Goal: Task Accomplishment & Management: Complete application form

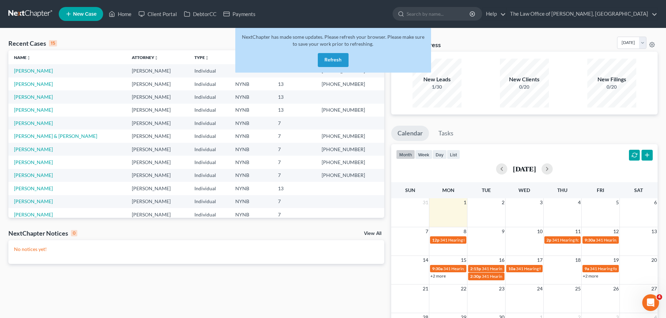
click at [339, 59] on button "Refresh" at bounding box center [333, 60] width 31 height 14
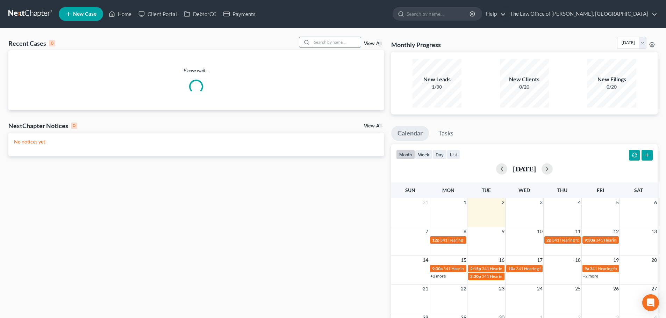
click at [326, 41] on input "search" at bounding box center [336, 42] width 49 height 10
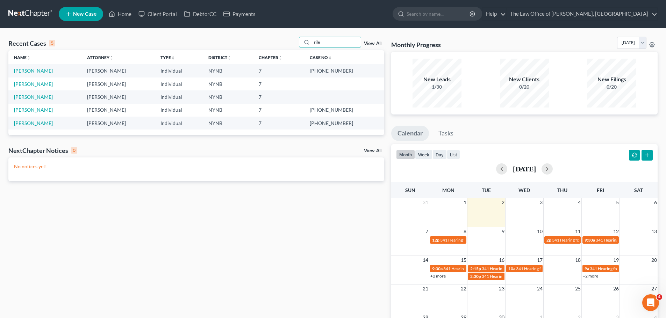
type input "rile"
click at [27, 71] on link "[PERSON_NAME]" at bounding box center [33, 71] width 39 height 6
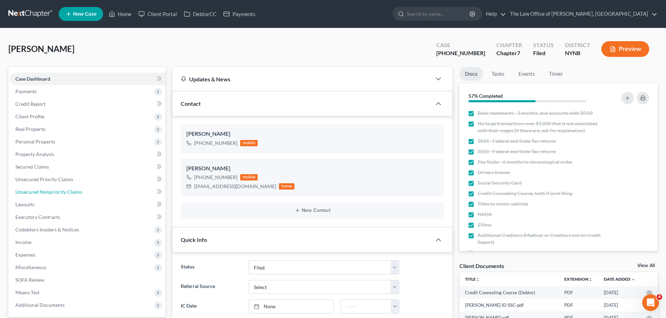
drag, startPoint x: 29, startPoint y: 64, endPoint x: 242, endPoint y: 190, distance: 247.5
click at [64, 190] on span "Unsecured Nonpriority Claims" at bounding box center [48, 192] width 67 height 6
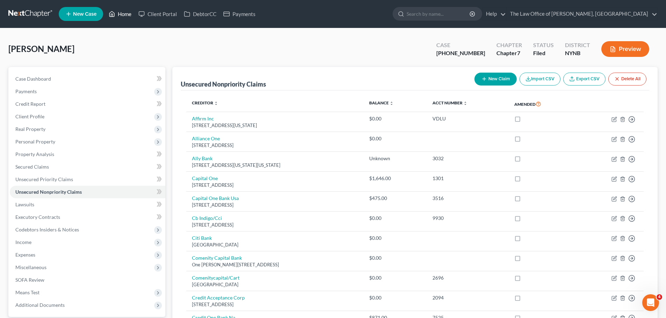
click at [127, 14] on link "Home" at bounding box center [120, 14] width 30 height 13
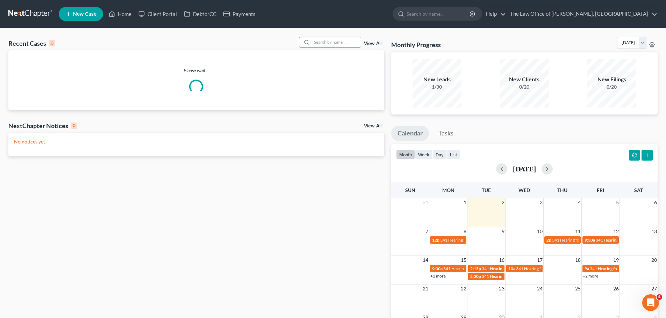
click at [325, 41] on input "search" at bounding box center [336, 42] width 49 height 10
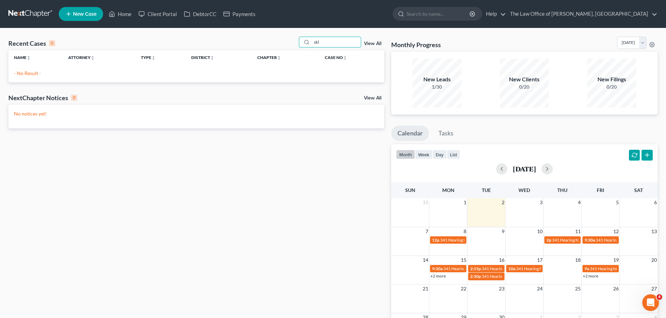
drag, startPoint x: 336, startPoint y: 41, endPoint x: 298, endPoint y: 41, distance: 38.1
click at [298, 41] on div "Recent Cases 0 skl View All" at bounding box center [196, 44] width 376 height 14
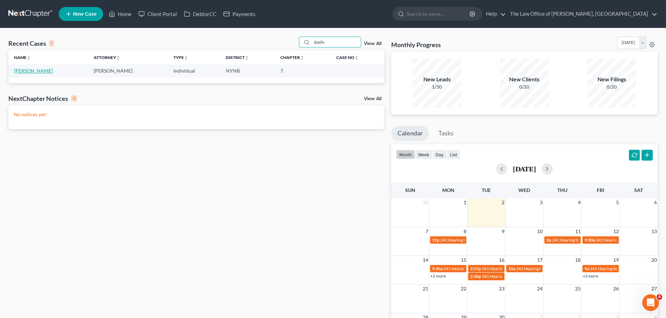
type input "dasilv"
click at [21, 69] on link "[PERSON_NAME]" at bounding box center [33, 71] width 39 height 6
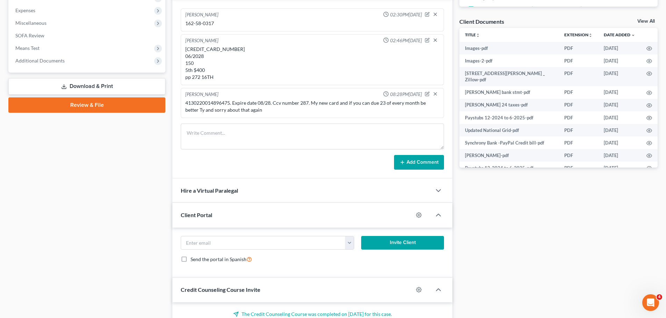
scroll to position [317, 0]
click at [40, 61] on span "Additional Documents" at bounding box center [39, 61] width 49 height 6
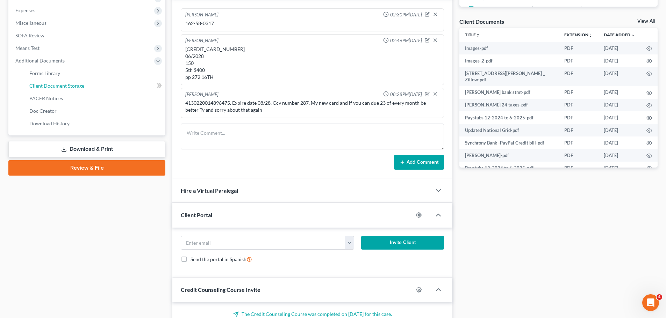
drag, startPoint x: 74, startPoint y: 86, endPoint x: 284, endPoint y: 104, distance: 210.9
click at [74, 86] on span "Client Document Storage" at bounding box center [56, 86] width 55 height 6
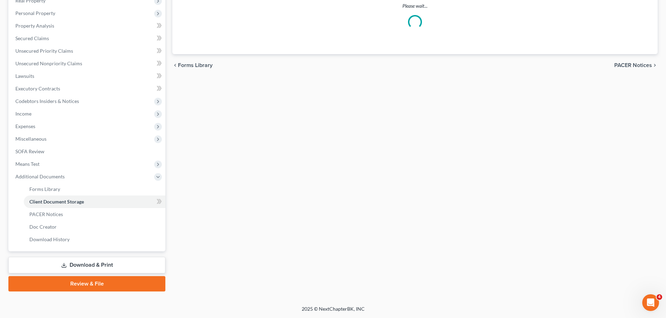
scroll to position [129, 0]
select select "1"
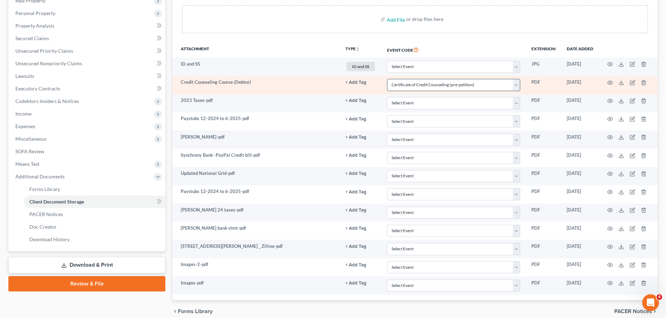
scroll to position [0, 0]
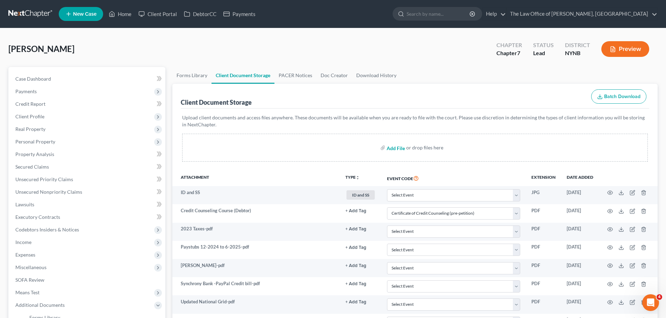
click at [391, 149] on input "file" at bounding box center [395, 148] width 17 height 13
click at [394, 148] on input "file" at bounding box center [395, 148] width 17 height 13
type input "C:\fakepath\Paystubs 12-2024 to 6-2025 (1).pdf"
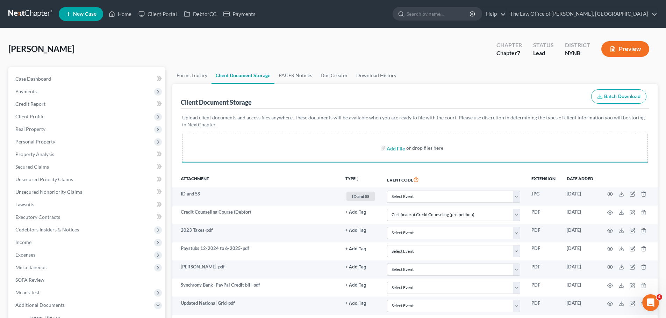
select select "1"
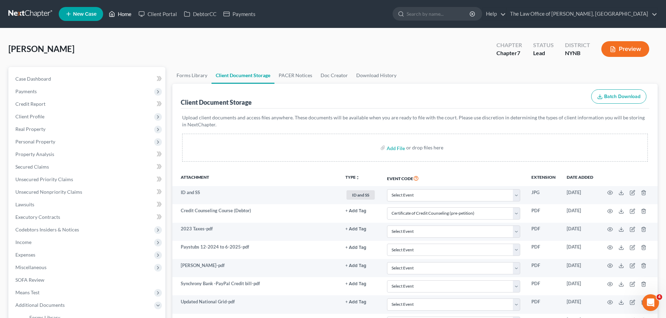
click at [122, 13] on link "Home" at bounding box center [120, 14] width 30 height 13
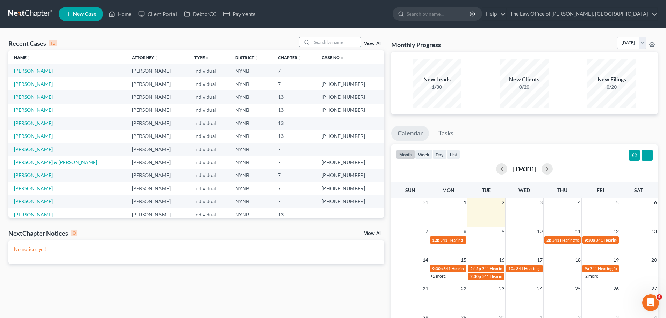
click at [337, 45] on input "search" at bounding box center [336, 42] width 49 height 10
type input "[PERSON_NAME]"
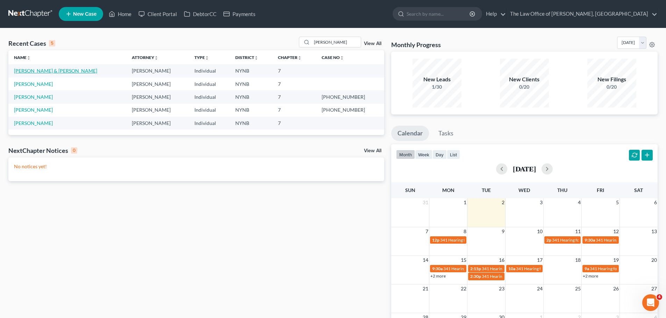
click at [40, 72] on link "[PERSON_NAME] & [PERSON_NAME]" at bounding box center [55, 71] width 83 height 6
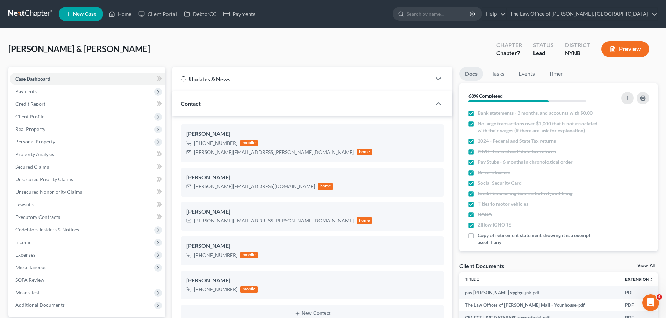
scroll to position [331, 0]
click at [47, 192] on span "Unsecured Nonpriority Claims" at bounding box center [48, 192] width 67 height 6
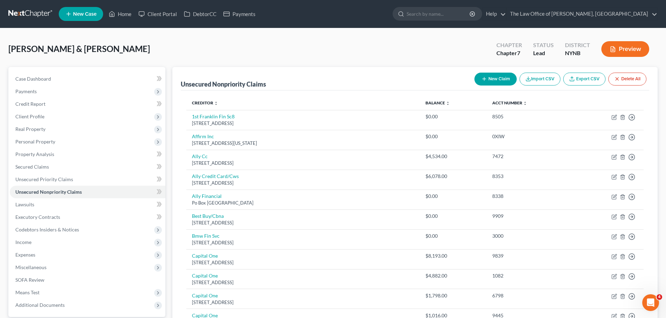
click at [491, 78] on button "New Claim" at bounding box center [495, 79] width 42 height 13
select select "2"
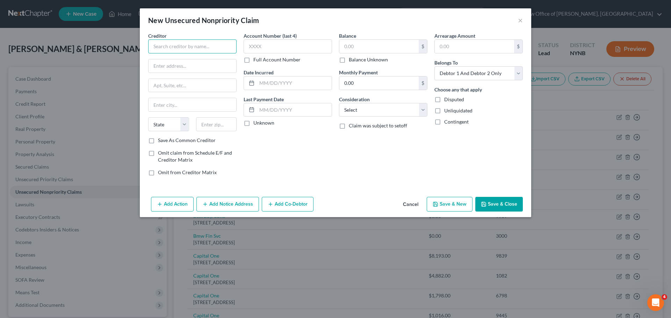
click at [184, 49] on input "text" at bounding box center [192, 46] width 88 height 14
paste input "Albany Med Health System"
type input "Albany Med Health System"
click at [189, 66] on input "text" at bounding box center [193, 65] width 88 height 13
paste input "[STREET_ADDRESS]"
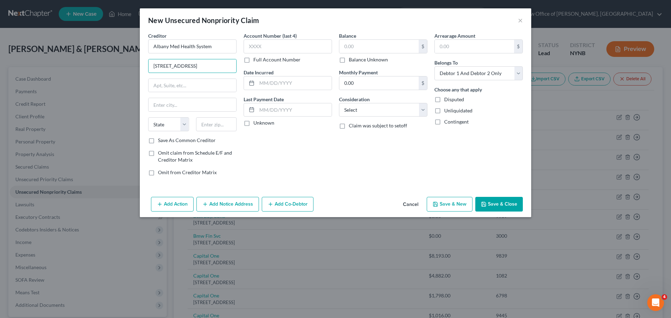
type input "[STREET_ADDRESS]"
click at [228, 124] on input "text" at bounding box center [216, 124] width 41 height 14
paste input "12866"
type input "12866"
click at [318, 144] on div "Account Number (last 4) Full Account Number Date Incurred Last Payment Date Unk…" at bounding box center [287, 107] width 95 height 150
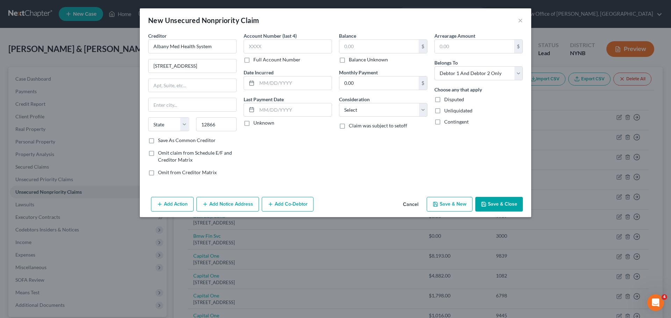
type input "[GEOGRAPHIC_DATA]"
select select "35"
click at [253, 60] on label "Full Account Number" at bounding box center [276, 59] width 47 height 7
click at [256, 60] on input "Full Account Number" at bounding box center [258, 58] width 5 height 5
click at [264, 51] on input "text" at bounding box center [288, 46] width 88 height 14
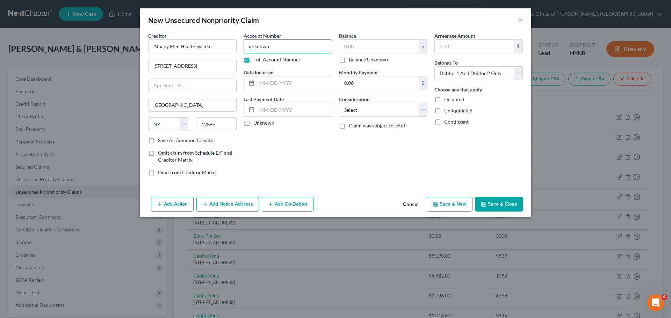
type input "unknown"
click at [349, 60] on label "Balance Unknown" at bounding box center [368, 59] width 39 height 7
click at [352, 60] on input "Balance Unknown" at bounding box center [354, 58] width 5 height 5
checkbox input "true"
type input "0.00"
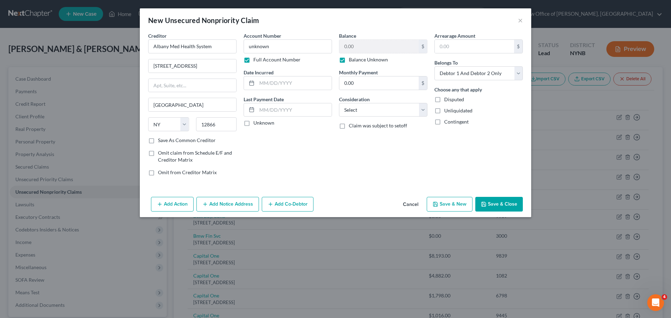
click at [487, 205] on button "Save & Close" at bounding box center [499, 204] width 48 height 15
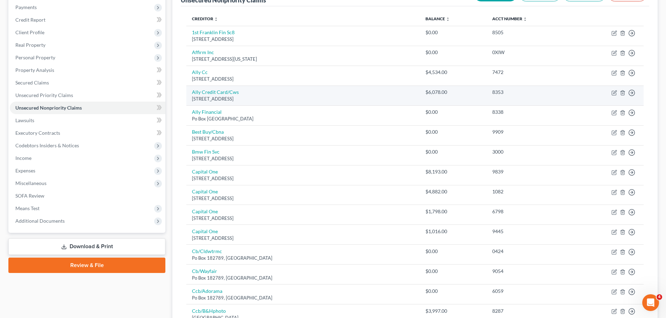
scroll to position [70, 0]
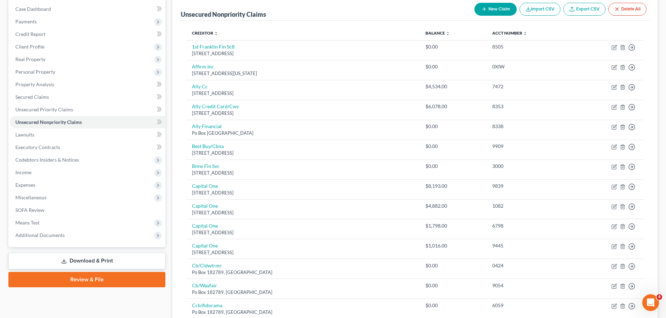
click at [501, 10] on button "New Claim" at bounding box center [495, 9] width 42 height 13
select select "2"
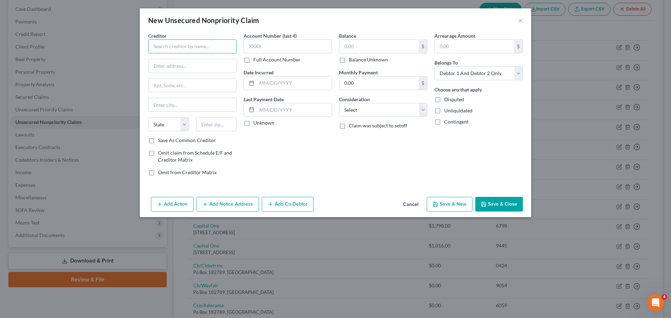
click at [170, 48] on input "text" at bounding box center [192, 46] width 88 height 14
paste input "Easton-Greenwich Rescue Squad Inc"
type input "Easton-Greenwich Rescue Squad Inc"
click at [159, 70] on input "text" at bounding box center [193, 65] width 88 height 13
paste input "PO Box 535"
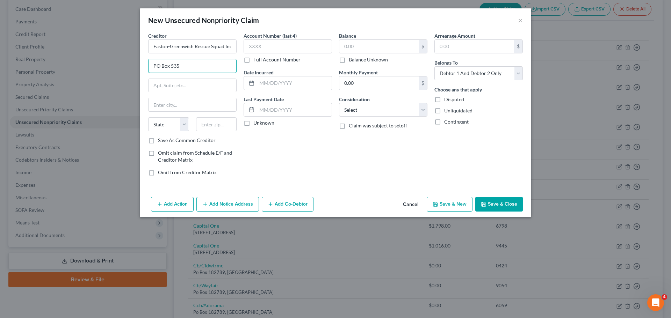
type input "PO Box 535"
click at [218, 123] on input "text" at bounding box center [216, 124] width 41 height 14
paste input "13027"
type input "13027"
type input "[GEOGRAPHIC_DATA]"
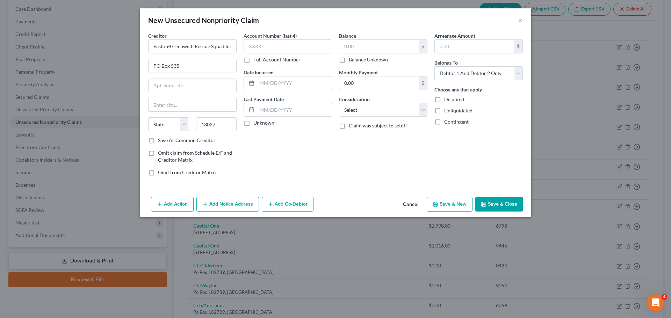
select select "35"
click at [253, 59] on label "Full Account Number" at bounding box center [276, 59] width 47 height 7
click at [256, 59] on input "Full Account Number" at bounding box center [258, 58] width 5 height 5
click at [262, 48] on input "text" at bounding box center [288, 46] width 88 height 14
paste input "19-20283"
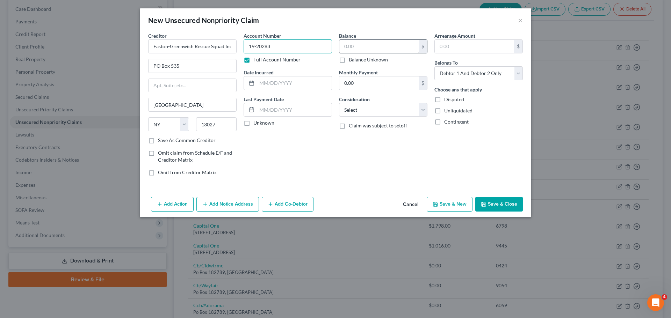
type input "19-20283"
click at [382, 45] on input "text" at bounding box center [378, 46] width 79 height 13
type input "274"
drag, startPoint x: 259, startPoint y: 44, endPoint x: 226, endPoint y: 31, distance: 35.0
click at [245, 43] on input "19-20283" at bounding box center [288, 46] width 88 height 14
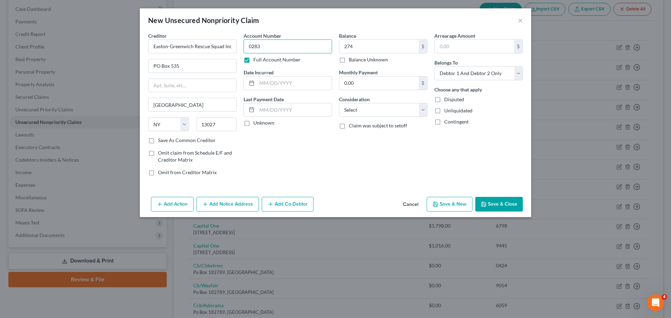
type input "0283"
click at [491, 200] on button "Save & Close" at bounding box center [499, 204] width 48 height 15
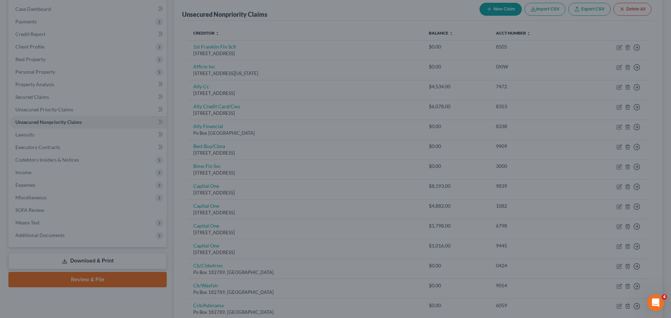
type input "274.00"
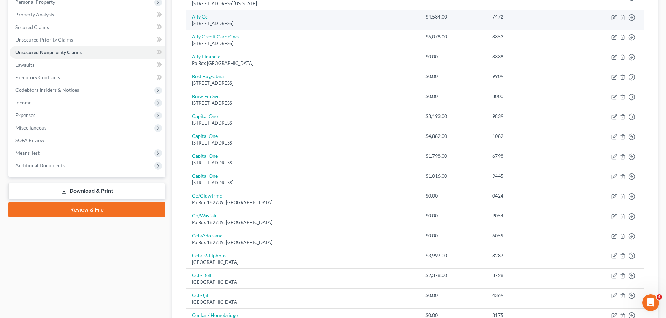
scroll to position [0, 0]
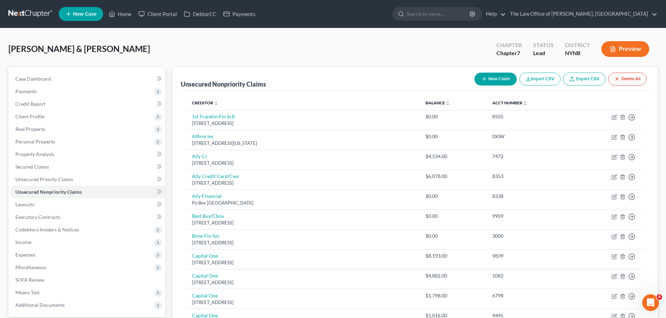
click at [496, 74] on button "New Claim" at bounding box center [495, 79] width 42 height 13
select select "2"
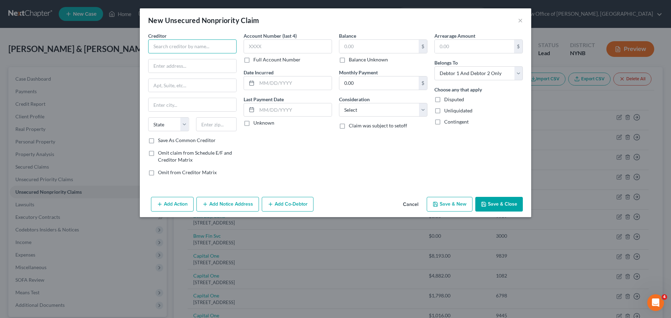
click at [182, 47] on input "text" at bounding box center [192, 46] width 88 height 14
paste input "Lincare INC"
type input "Lincare INC"
click at [183, 65] on input "text" at bounding box center [193, 65] width 88 height 13
paste input "PO Box 105760"
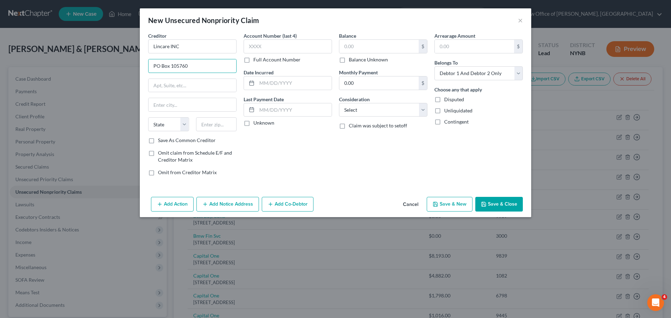
type input "PO Box 105760"
click at [290, 49] on input "text" at bounding box center [288, 46] width 88 height 14
type input "3581"
drag, startPoint x: 220, startPoint y: 124, endPoint x: 212, endPoint y: 124, distance: 8.4
click at [220, 123] on input "text" at bounding box center [216, 124] width 41 height 14
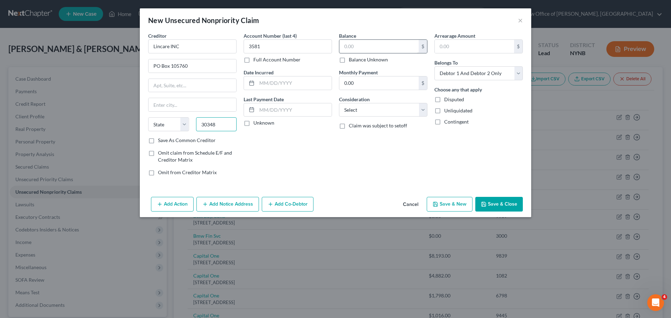
type input "30348"
type input "[GEOGRAPHIC_DATA]"
select select "10"
click at [358, 44] on input "text" at bounding box center [378, 46] width 79 height 13
drag, startPoint x: 494, startPoint y: 206, endPoint x: 489, endPoint y: 198, distance: 9.6
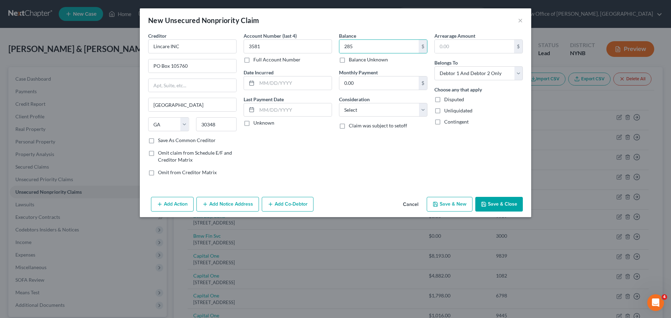
click at [495, 206] on button "Save & Close" at bounding box center [499, 204] width 48 height 15
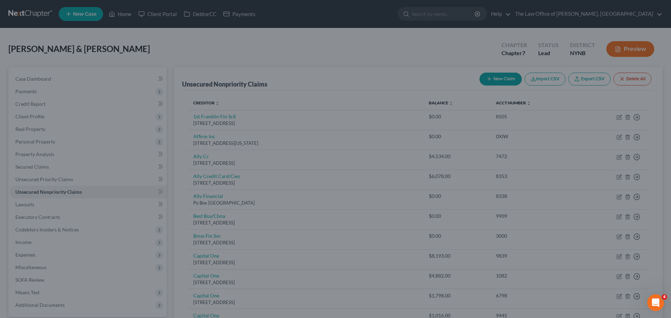
type input "285.00"
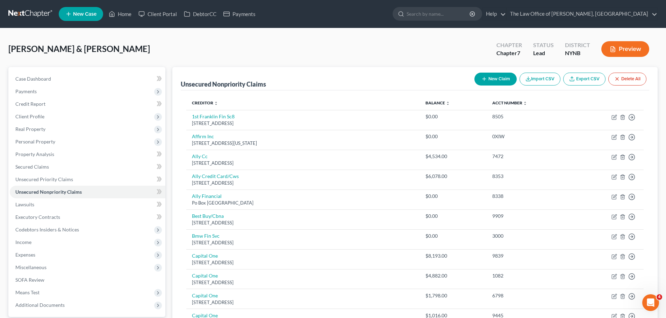
click at [491, 75] on button "New Claim" at bounding box center [495, 79] width 42 height 13
select select "2"
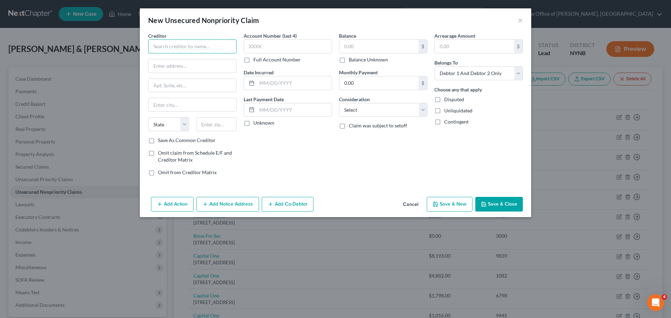
click at [180, 44] on input "text" at bounding box center [192, 46] width 88 height 14
paste input "LVNV Funding"
type input "LVNV Funding"
click at [174, 66] on input "text" at bounding box center [193, 65] width 88 height 13
paste input "[STREET_ADDRESS]"
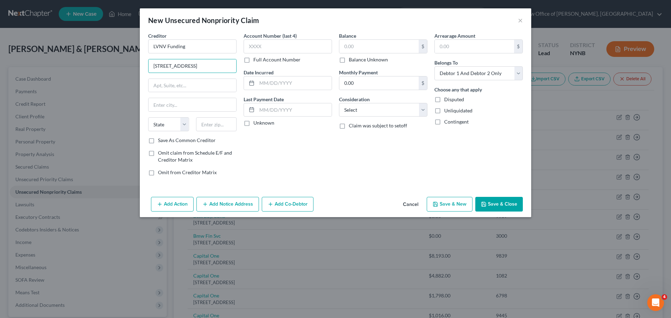
type input "[STREET_ADDRESS]"
click at [218, 121] on input "text" at bounding box center [216, 124] width 41 height 14
paste input "29601"
type input "29601"
click at [294, 143] on div "Account Number (last 4) Full Account Number Date Incurred Last Payment Date Unk…" at bounding box center [287, 107] width 95 height 150
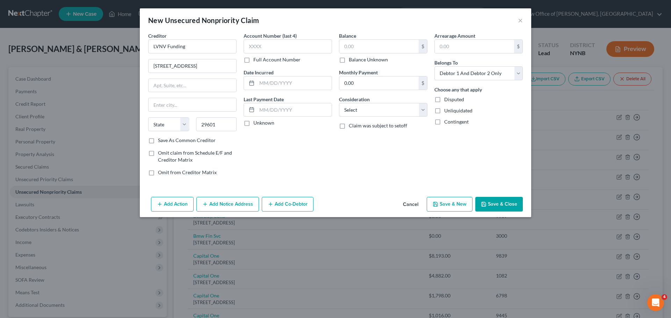
type input "[GEOGRAPHIC_DATA]"
select select "42"
click at [349, 59] on label "Balance Unknown" at bounding box center [368, 59] width 39 height 7
click at [352, 59] on input "Balance Unknown" at bounding box center [354, 58] width 5 height 5
checkbox input "true"
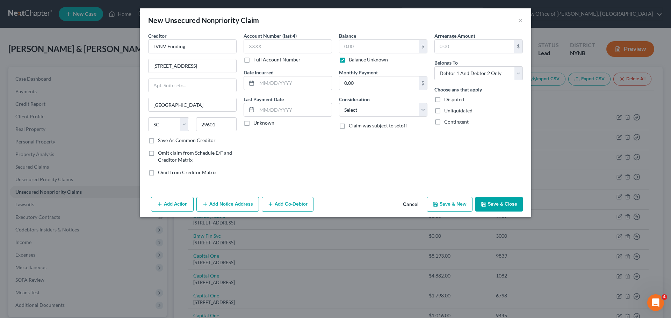
type input "0.00"
click at [253, 59] on label "Full Account Number" at bounding box center [276, 59] width 47 height 7
click at [256, 59] on input "Full Account Number" at bounding box center [258, 58] width 5 height 5
click at [260, 50] on input "text" at bounding box center [288, 46] width 88 height 14
type input "unknown"
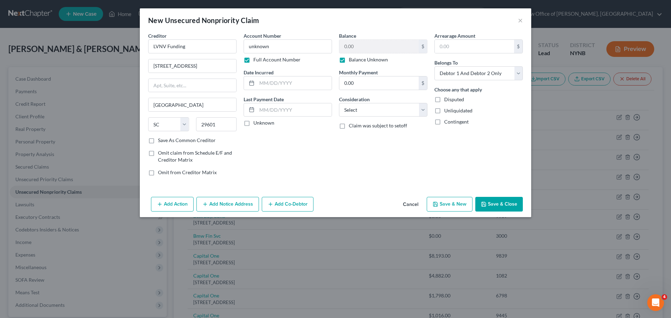
click at [498, 202] on button "Save & Close" at bounding box center [499, 204] width 48 height 15
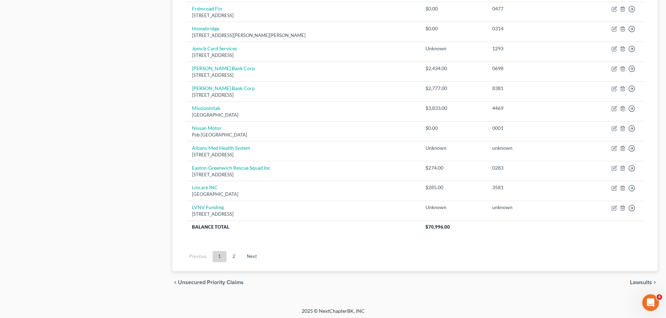
scroll to position [568, 0]
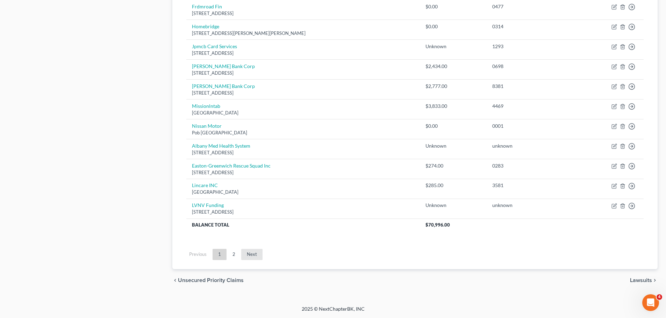
click at [251, 259] on link "Next" at bounding box center [251, 254] width 21 height 11
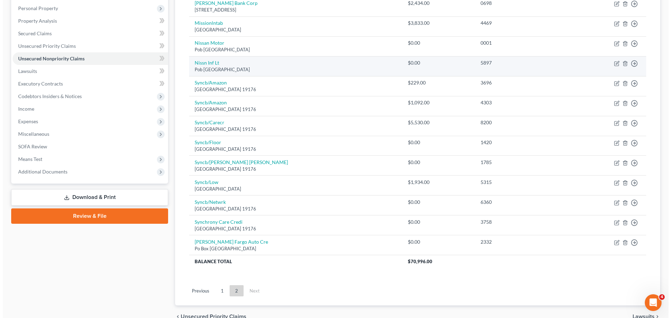
scroll to position [0, 0]
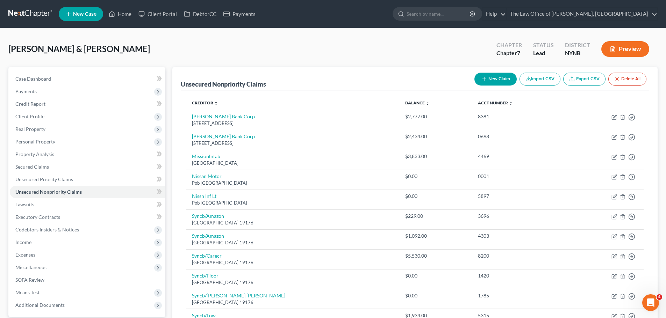
click at [492, 76] on button "New Claim" at bounding box center [495, 79] width 42 height 13
select select "2"
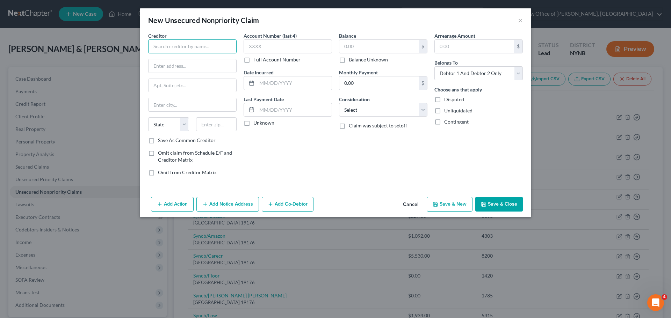
click at [228, 46] on input "text" at bounding box center [192, 46] width 88 height 14
paste input "Partners Healthcare/Mass General [PERSON_NAME]"
type input "Partners Healthcare/Mass General [PERSON_NAME]"
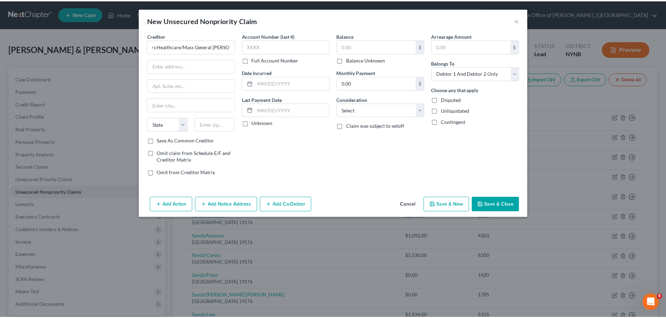
scroll to position [0, 0]
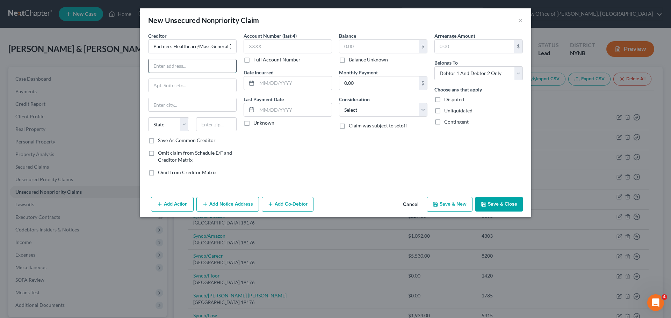
click at [165, 63] on input "text" at bounding box center [193, 65] width 88 height 13
paste input "[STREET_ADDRESS]"
type input "[STREET_ADDRESS]"
click at [206, 126] on input "text" at bounding box center [216, 124] width 41 height 14
type input "02145"
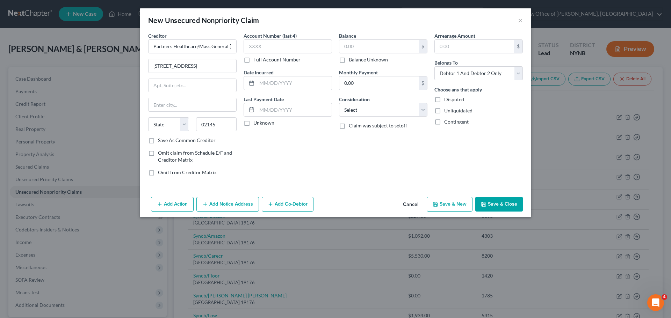
drag, startPoint x: 252, startPoint y: 152, endPoint x: 247, endPoint y: 100, distance: 52.7
click at [254, 150] on div "Account Number (last 4) Full Account Number Date Incurred Last Payment Date Unk…" at bounding box center [287, 107] width 95 height 150
type input "Somerville"
select select "22"
click at [253, 58] on label "Full Account Number" at bounding box center [276, 59] width 47 height 7
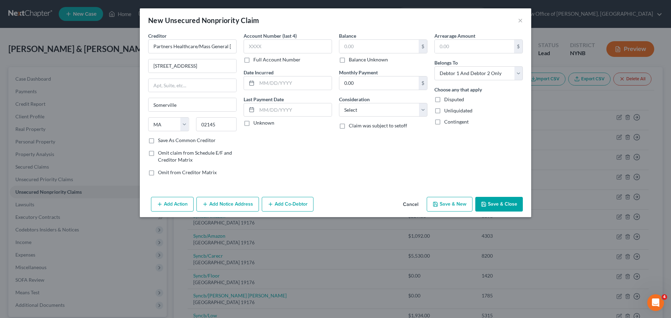
click at [256, 58] on input "Full Account Number" at bounding box center [258, 58] width 5 height 5
click at [274, 45] on input "text" at bounding box center [288, 46] width 88 height 14
type input "2169"
click at [349, 60] on label "Balance Unknown" at bounding box center [368, 59] width 39 height 7
click at [352, 60] on input "Balance Unknown" at bounding box center [354, 58] width 5 height 5
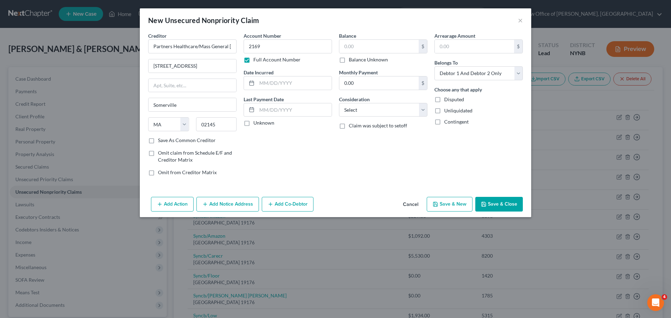
checkbox input "true"
type input "0.00"
click at [495, 208] on button "Save & Close" at bounding box center [499, 204] width 48 height 15
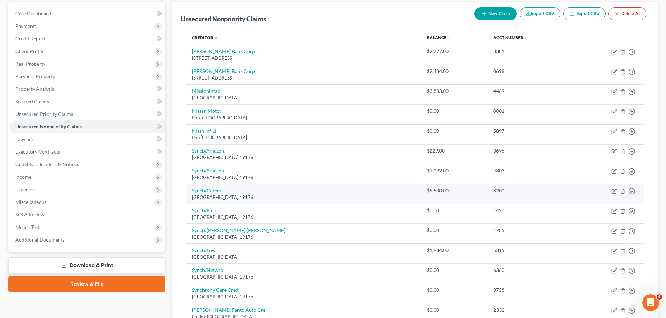
scroll to position [70, 0]
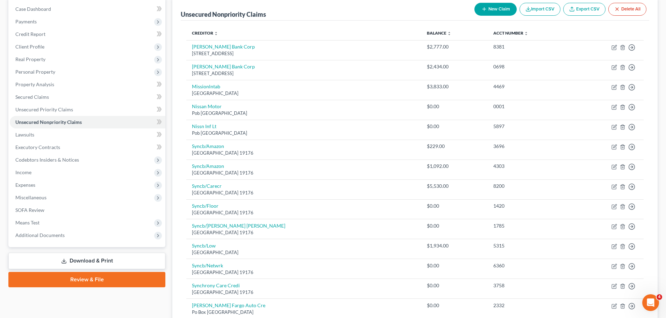
click at [492, 10] on button "New Claim" at bounding box center [495, 9] width 42 height 13
select select "2"
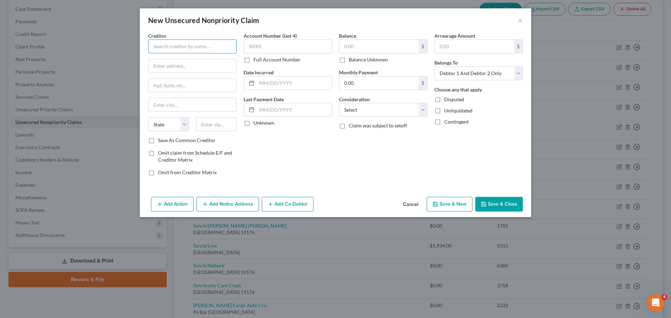
click at [188, 48] on input "text" at bounding box center [192, 46] width 88 height 14
paste input "Ordd Law LLP"
type input "Ordd Law LLP"
click at [165, 69] on input "text" at bounding box center [193, 65] width 88 height 13
paste input "PO Box 437"
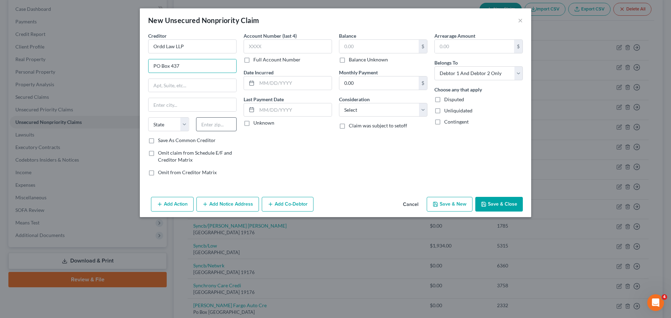
type input "PO Box 437"
click at [218, 122] on input "text" at bounding box center [216, 124] width 41 height 14
type input "12065"
type input "[PERSON_NAME][GEOGRAPHIC_DATA]"
select select "35"
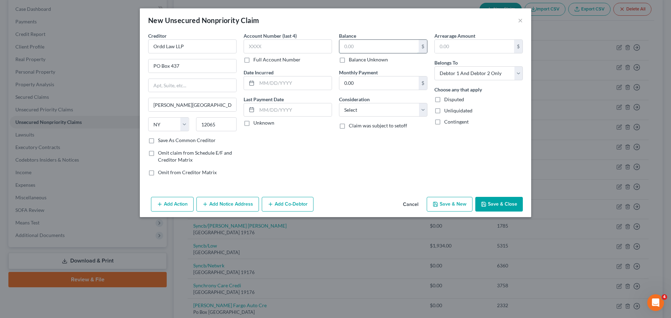
drag, startPoint x: 373, startPoint y: 49, endPoint x: 353, endPoint y: 42, distance: 21.2
click at [372, 49] on input "text" at bounding box center [378, 46] width 79 height 13
type input "49"
click at [253, 61] on label "Full Account Number" at bounding box center [276, 59] width 47 height 7
click at [256, 61] on input "Full Account Number" at bounding box center [258, 58] width 5 height 5
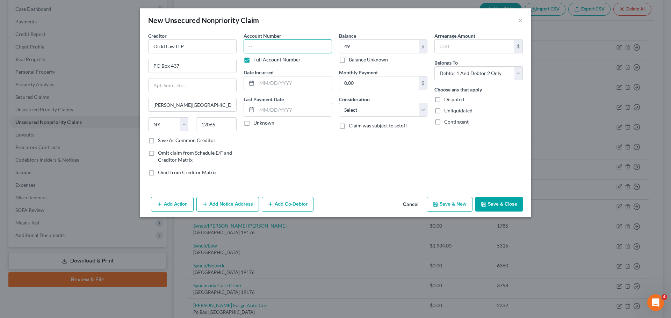
click at [268, 51] on input "text" at bounding box center [288, 46] width 88 height 14
type input "[PERSON_NAME]"
click at [500, 203] on button "Save & Close" at bounding box center [499, 204] width 48 height 15
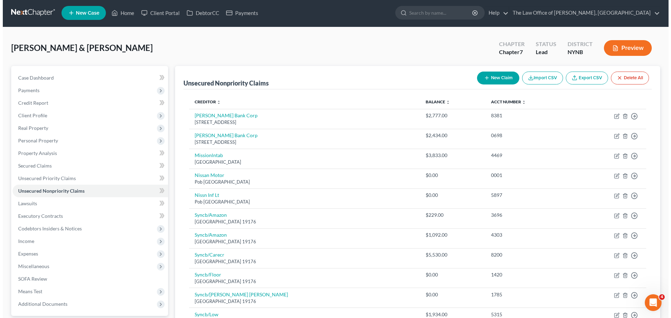
scroll to position [0, 0]
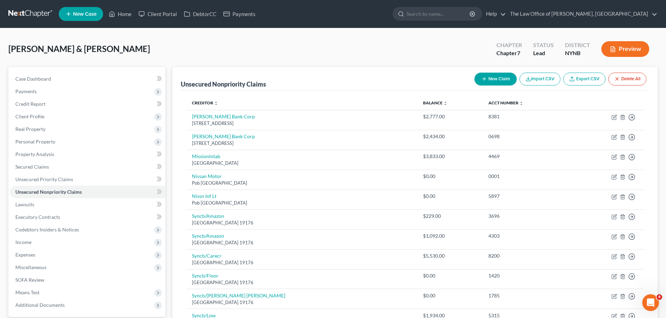
click at [488, 84] on button "New Claim" at bounding box center [495, 79] width 42 height 13
select select "2"
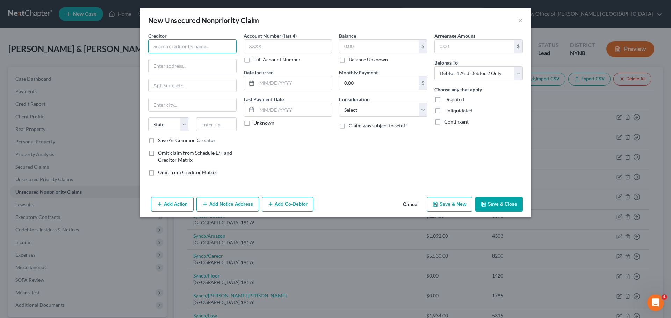
click at [167, 42] on input "text" at bounding box center [192, 46] width 88 height 14
paste input "Professional Medical Concierge/Aptihealth"
type input "Professional Medical Concierge/Aptihealth"
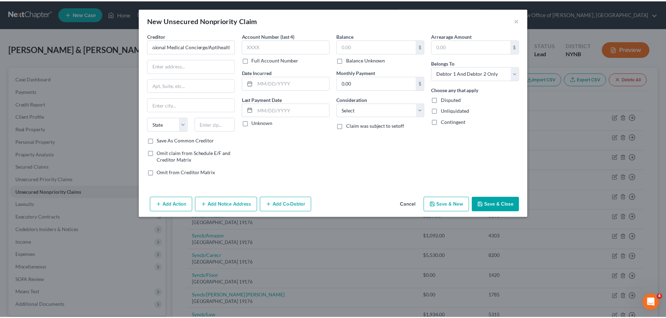
scroll to position [0, 0]
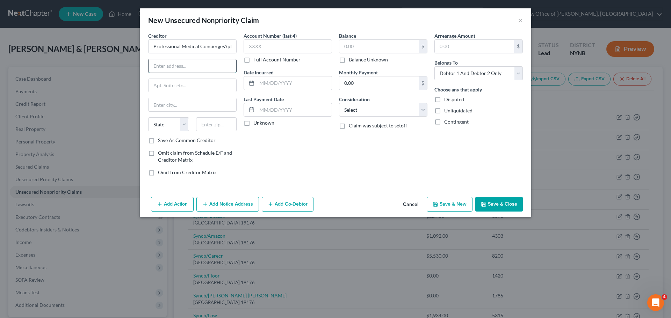
click at [176, 69] on input "text" at bounding box center [193, 65] width 88 height 13
paste input "PO Box 22802"
type input "PO Box 22802"
click at [218, 124] on input "text" at bounding box center [216, 124] width 41 height 14
type input "10087"
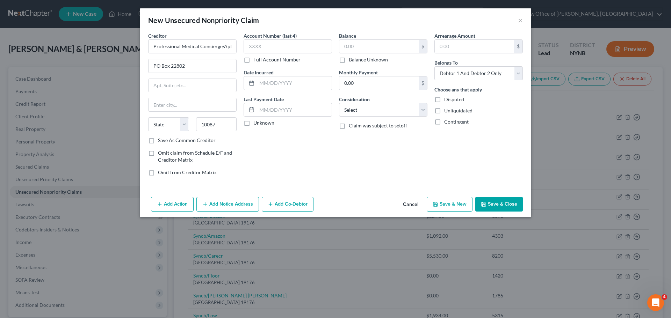
type input "[US_STATE]"
select select "35"
click at [280, 180] on div "Account Number (last 4) Full Account Number Date Incurred Last Payment Date Unk…" at bounding box center [287, 107] width 95 height 150
click at [360, 46] on input "text" at bounding box center [378, 46] width 79 height 13
type input "1,074"
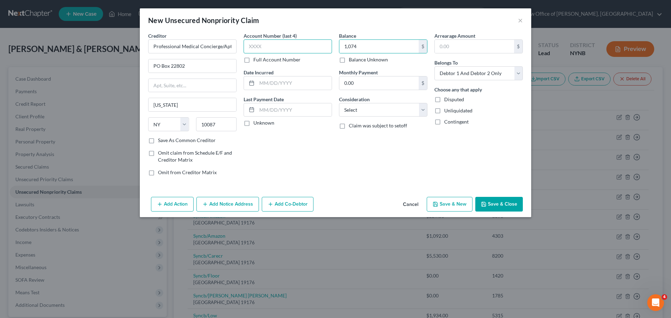
drag, startPoint x: 289, startPoint y: 48, endPoint x: 287, endPoint y: 44, distance: 4.1
click at [289, 47] on input "text" at bounding box center [288, 46] width 88 height 14
type input "1145"
drag, startPoint x: 509, startPoint y: 201, endPoint x: 293, endPoint y: 170, distance: 217.6
click at [508, 201] on button "Save & Close" at bounding box center [499, 204] width 48 height 15
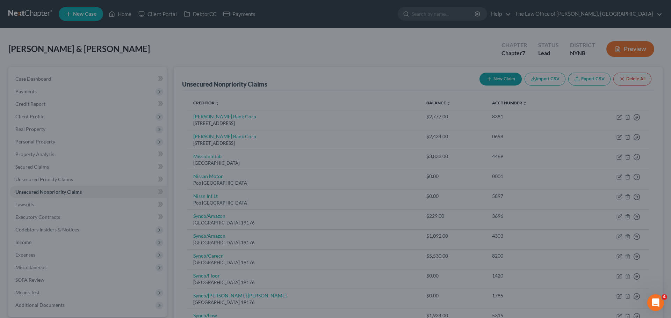
type input "1,074.00"
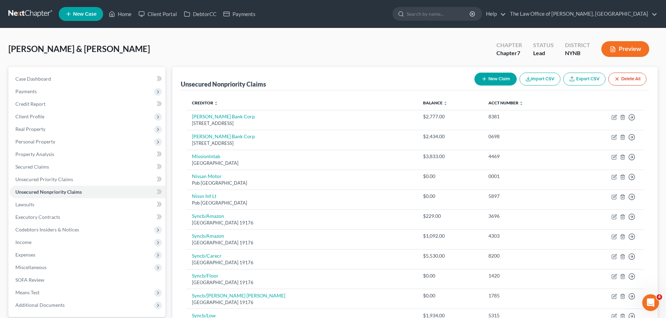
click at [493, 76] on button "New Claim" at bounding box center [495, 79] width 42 height 13
select select "2"
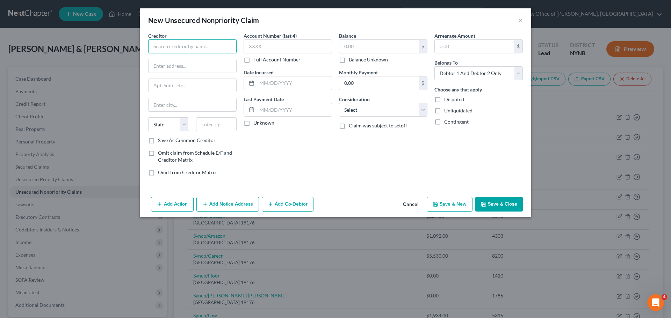
click at [194, 47] on input "text" at bounding box center [192, 46] width 88 height 14
paste input "SVMC Medical Practices and Affiliates"
type input "SVMC Medical Practices and Affiliates"
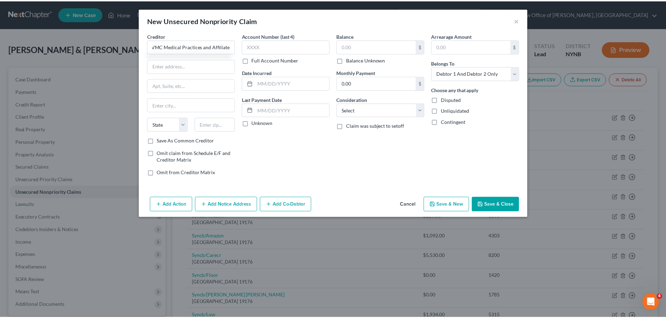
scroll to position [0, 0]
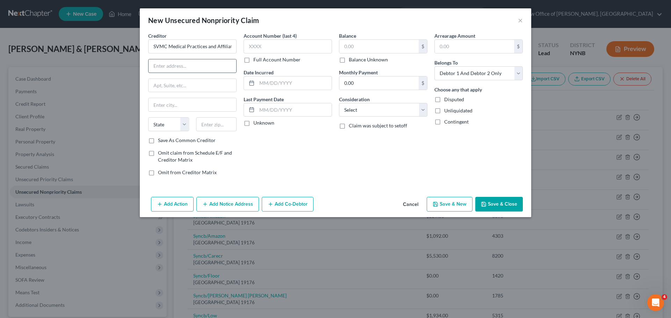
click at [194, 65] on input "text" at bounding box center [193, 65] width 88 height 13
paste input "PO Box 14099"
type input "PO Box 14099"
click at [215, 123] on input "text" at bounding box center [216, 124] width 41 height 14
type input "3744"
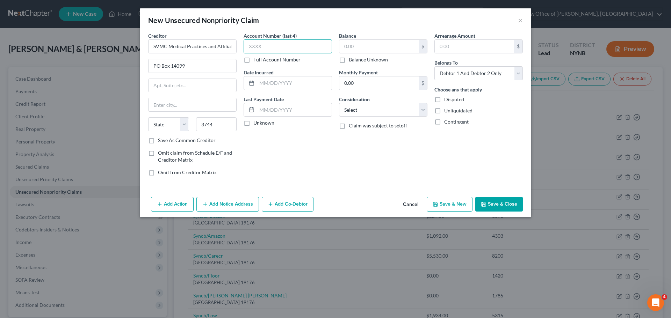
click at [259, 49] on input "text" at bounding box center [288, 46] width 88 height 14
type input "3744"
drag, startPoint x: 216, startPoint y: 124, endPoint x: 142, endPoint y: 126, distance: 73.8
click at [161, 128] on div "State [US_STATE] AK AR AZ CA CO CT DE DC [GEOGRAPHIC_DATA] [GEOGRAPHIC_DATA] GU…" at bounding box center [192, 127] width 95 height 20
type input "04915"
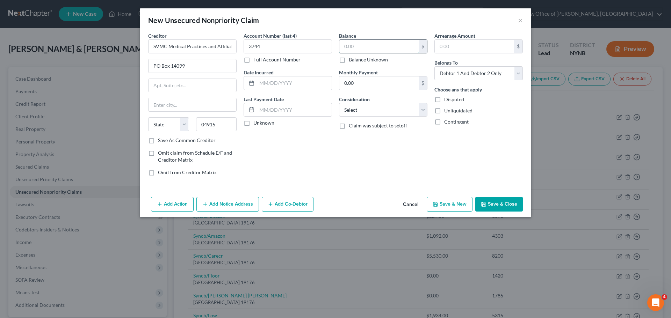
type input "[GEOGRAPHIC_DATA]"
select select "20"
click at [364, 43] on input "text" at bounding box center [378, 46] width 79 height 13
click at [497, 207] on button "Save & Close" at bounding box center [499, 204] width 48 height 15
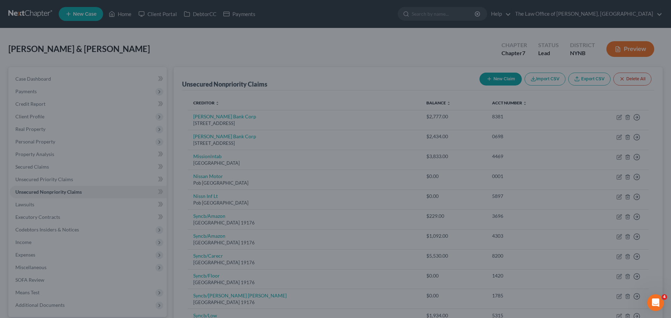
type input "145.00"
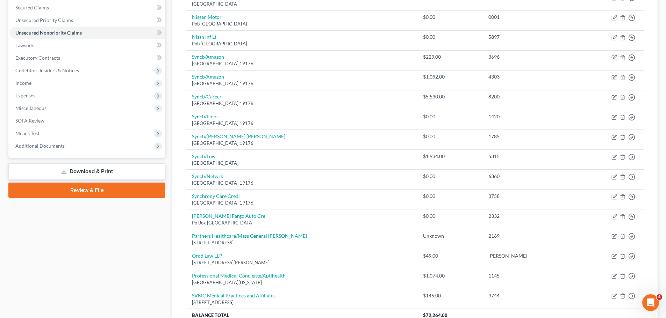
scroll to position [250, 0]
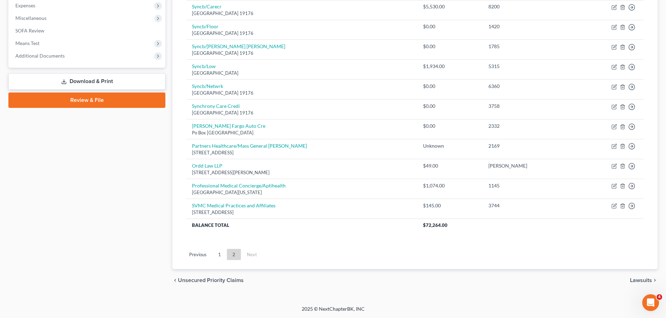
drag, startPoint x: 222, startPoint y: 257, endPoint x: 235, endPoint y: 253, distance: 13.4
click at [222, 257] on link "1" at bounding box center [220, 254] width 14 height 11
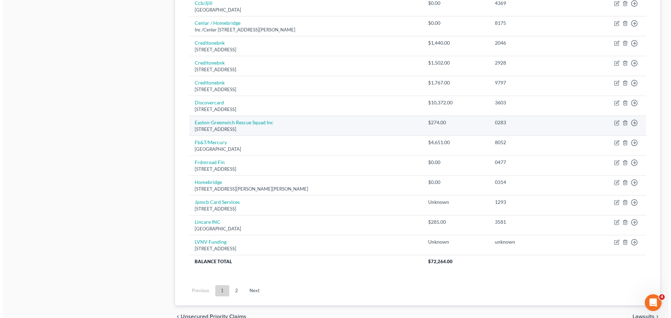
scroll to position [459, 0]
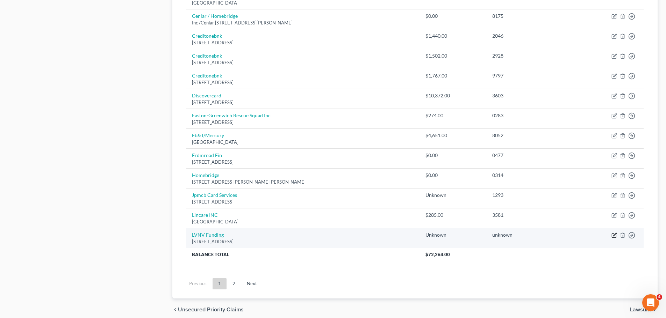
click at [614, 234] on icon "button" at bounding box center [614, 236] width 6 height 6
select select "42"
select select "2"
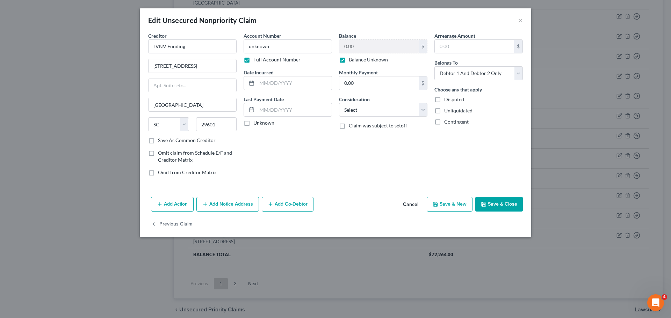
click at [228, 207] on button "Add Notice Address" at bounding box center [227, 204] width 63 height 15
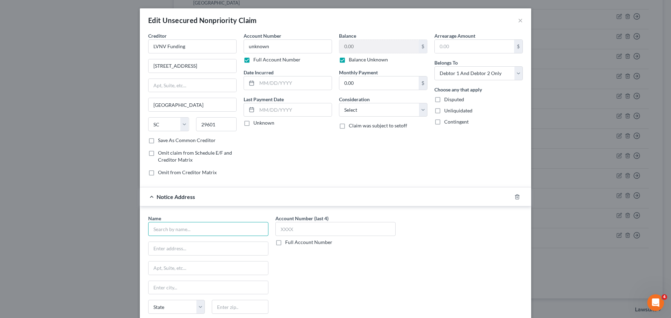
click at [206, 231] on input "text" at bounding box center [208, 229] width 120 height 14
click at [201, 235] on input "eins" at bounding box center [208, 229] width 120 height 14
click at [196, 243] on div "[PERSON_NAME] & Associates" at bounding box center [190, 241] width 73 height 7
type input "[PERSON_NAME] & Associates"
type input "[STREET_ADDRESS]"
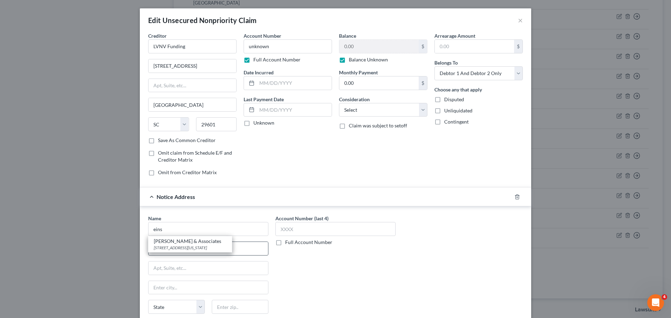
type input "[US_STATE]"
select select "35"
type input "10006"
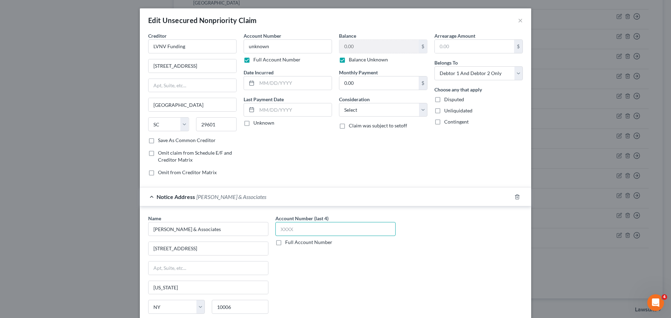
click at [282, 229] on input "text" at bounding box center [335, 229] width 120 height 14
click at [285, 244] on label "Full Account Number" at bounding box center [308, 242] width 47 height 7
click at [288, 244] on input "Full Account Number" at bounding box center [290, 241] width 5 height 5
click at [286, 233] on input "text" at bounding box center [335, 229] width 120 height 14
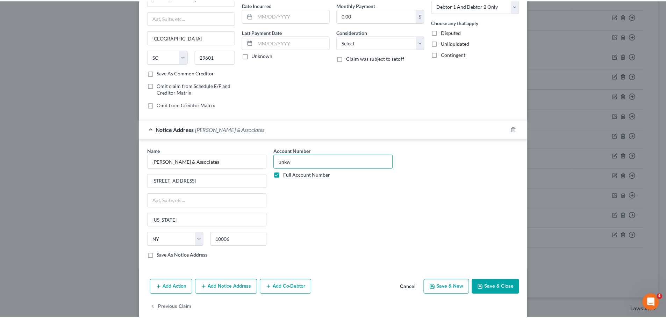
scroll to position [78, 0]
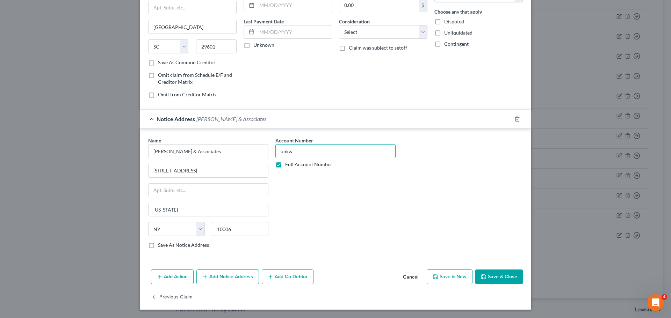
type input "unkw"
drag, startPoint x: 499, startPoint y: 276, endPoint x: 395, endPoint y: 271, distance: 104.3
click at [498, 276] on button "Save & Close" at bounding box center [499, 277] width 48 height 15
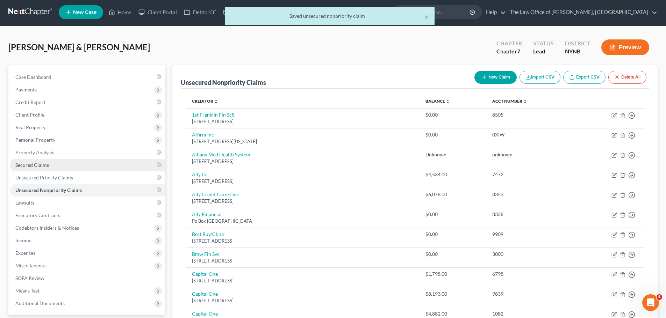
scroll to position [0, 0]
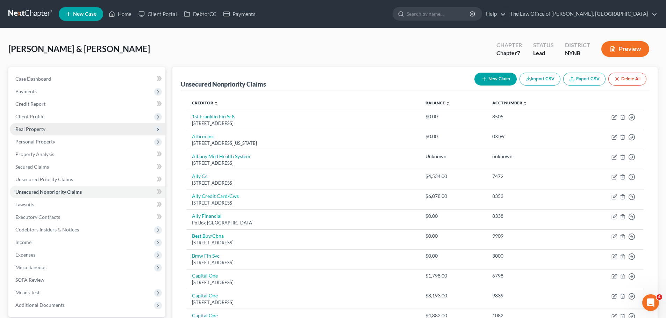
click at [24, 126] on span "Real Property" at bounding box center [30, 129] width 30 height 6
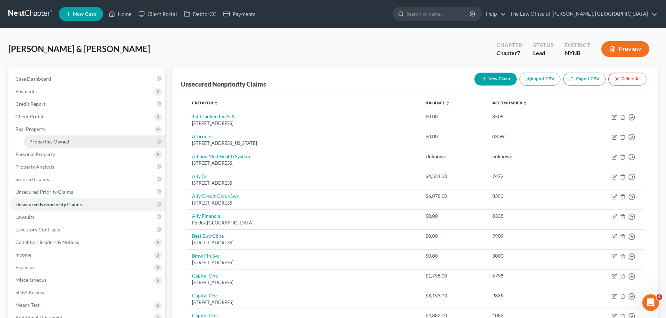
click at [52, 141] on span "Properties Owned" at bounding box center [49, 142] width 40 height 6
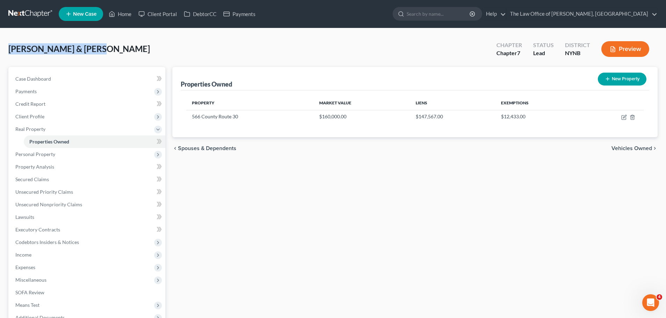
drag, startPoint x: 103, startPoint y: 49, endPoint x: 7, endPoint y: 50, distance: 95.8
click at [7, 50] on div "[PERSON_NAME] & [PERSON_NAME] Upgraded Chapter Chapter 7 Status Lead District N…" at bounding box center [333, 206] width 666 height 356
copy span "[PERSON_NAME] & [PERSON_NAME]"
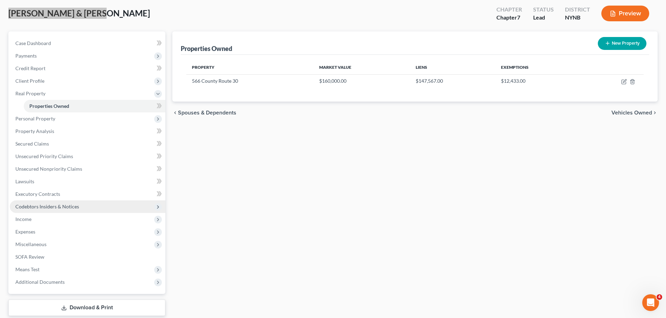
scroll to position [78, 0]
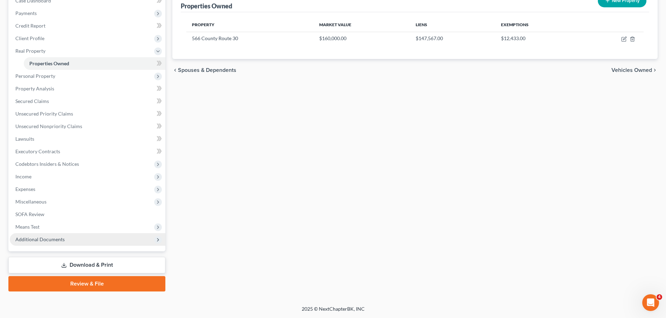
click at [41, 239] on span "Additional Documents" at bounding box center [39, 240] width 49 height 6
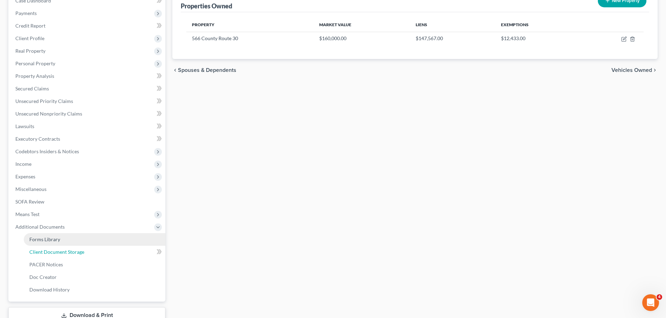
drag, startPoint x: 50, startPoint y: 253, endPoint x: 85, endPoint y: 243, distance: 36.1
click at [51, 253] on span "Client Document Storage" at bounding box center [56, 252] width 55 height 6
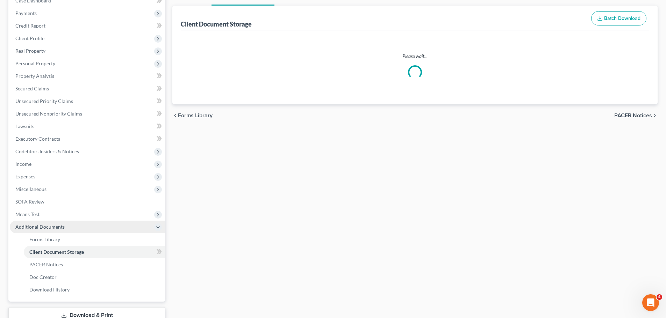
scroll to position [73, 0]
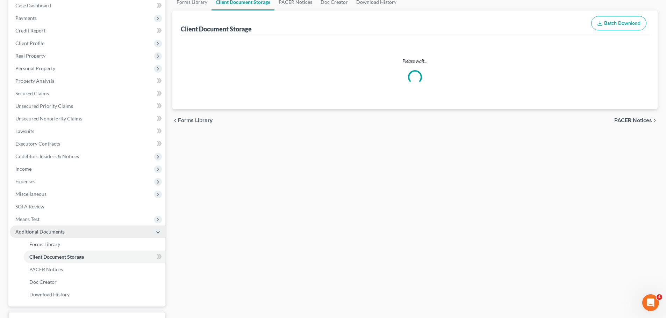
select select "1"
select select "5"
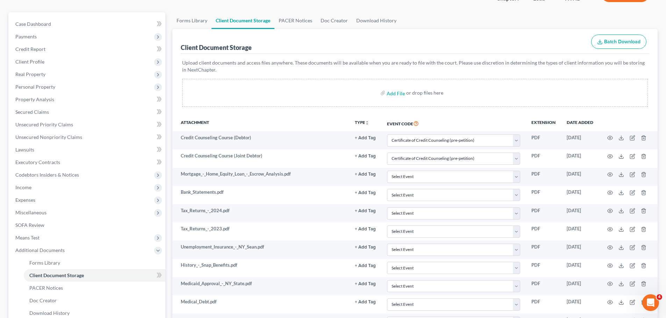
scroll to position [43, 0]
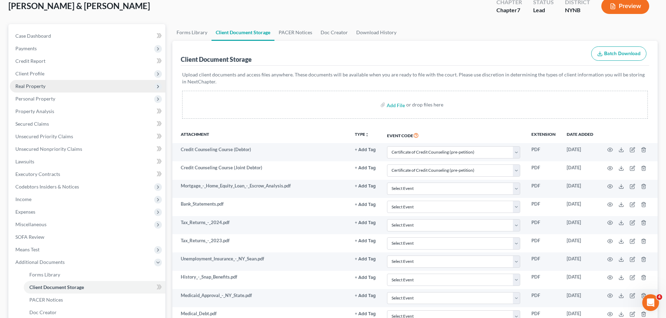
click at [31, 86] on span "Real Property" at bounding box center [30, 86] width 30 height 6
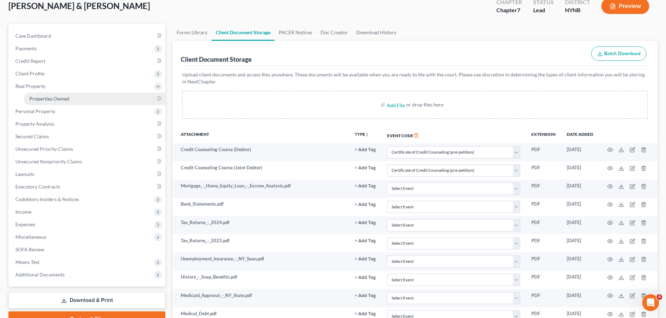
click at [36, 97] on span "Properties Owned" at bounding box center [49, 99] width 40 height 6
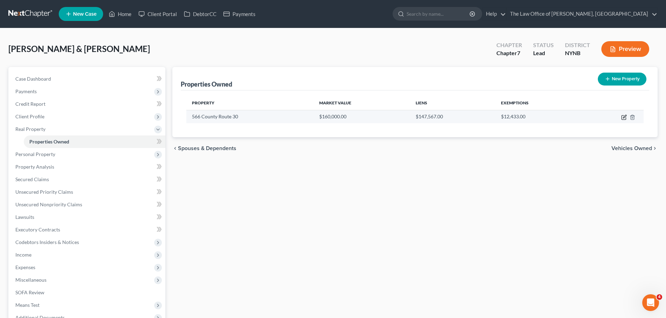
click at [624, 117] on icon "button" at bounding box center [624, 118] width 6 height 6
select select "35"
select select "2"
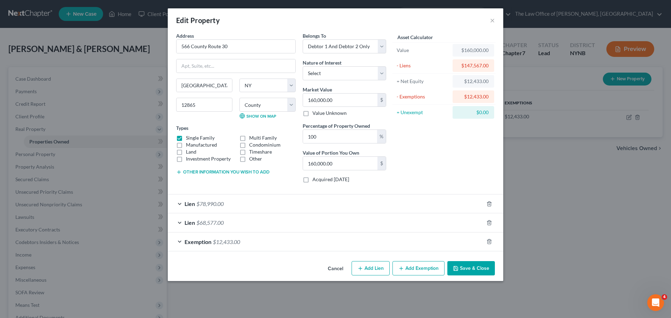
click at [473, 267] on button "Save & Close" at bounding box center [471, 268] width 48 height 15
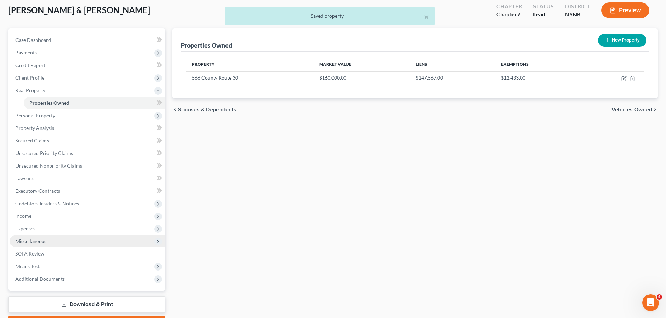
scroll to position [78, 0]
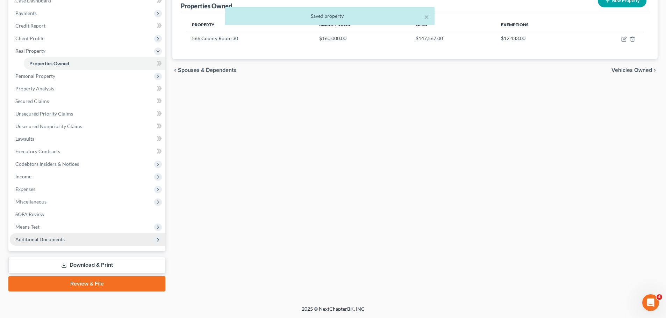
click at [60, 239] on span "Additional Documents" at bounding box center [39, 240] width 49 height 6
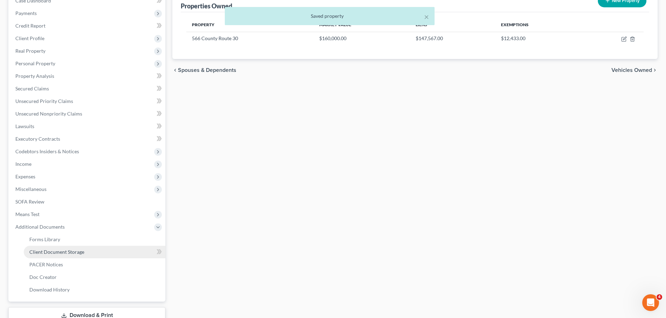
click at [63, 256] on link "Client Document Storage" at bounding box center [95, 252] width 142 height 13
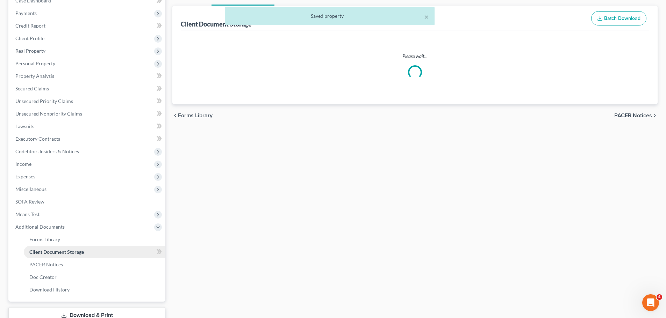
scroll to position [77, 0]
select select "1"
select select "5"
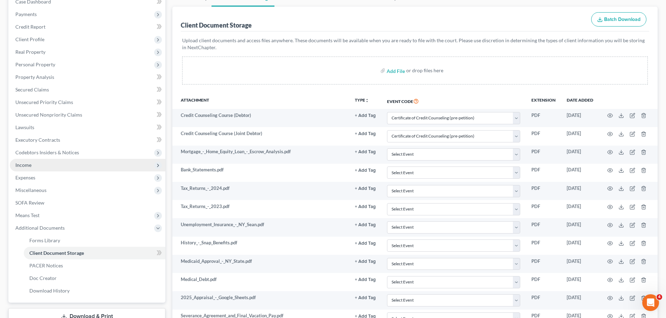
scroll to position [0, 0]
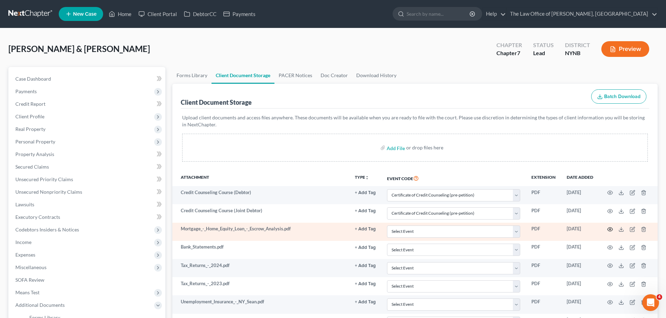
click at [610, 229] on circle "button" at bounding box center [609, 229] width 1 height 1
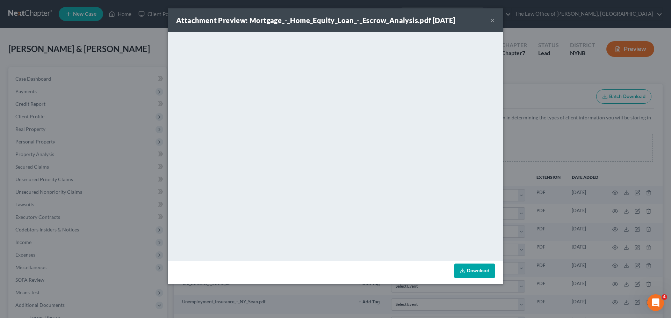
click at [492, 17] on button "×" at bounding box center [492, 20] width 5 height 8
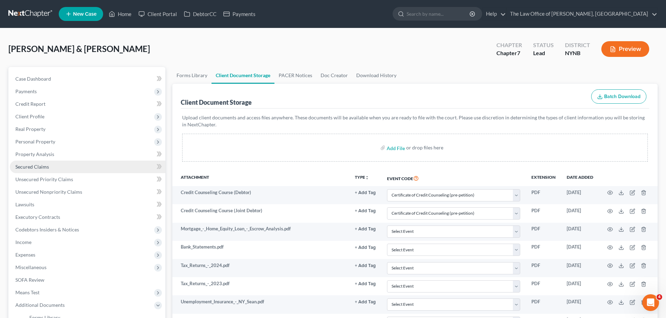
click at [35, 164] on span "Secured Claims" at bounding box center [32, 167] width 34 height 6
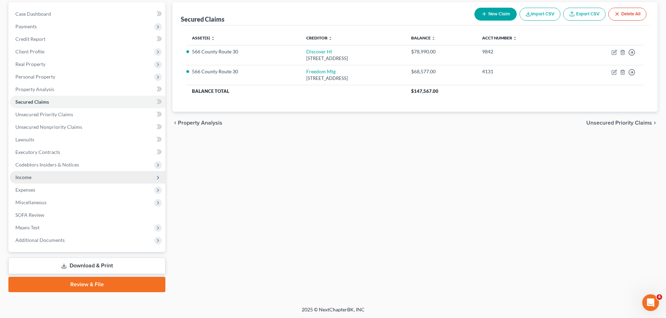
scroll to position [66, 0]
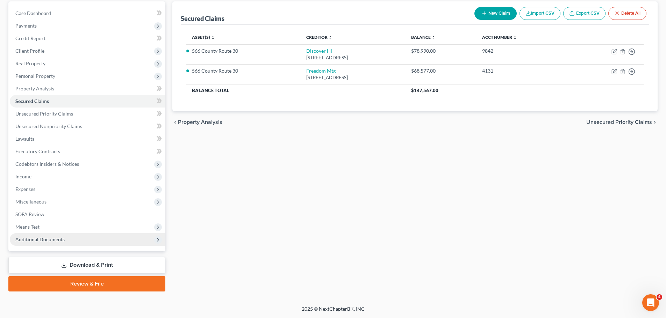
click at [48, 239] on span "Additional Documents" at bounding box center [39, 240] width 49 height 6
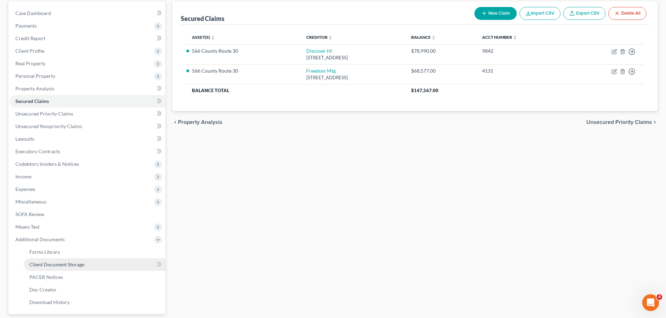
click at [62, 268] on link "Client Document Storage" at bounding box center [95, 265] width 142 height 13
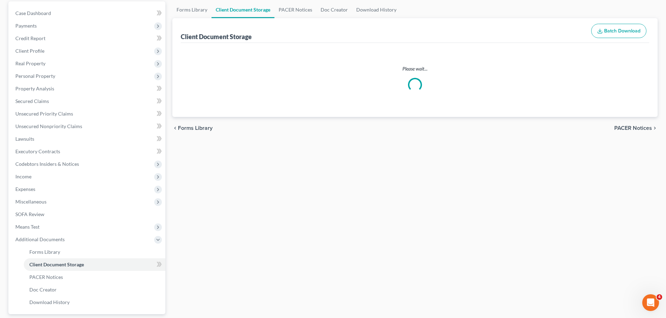
scroll to position [65, 0]
select select "1"
select select "5"
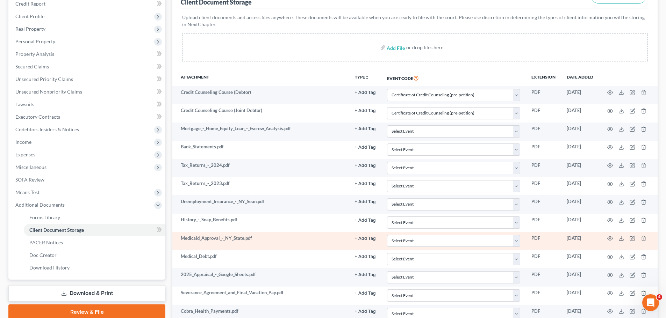
scroll to position [140, 0]
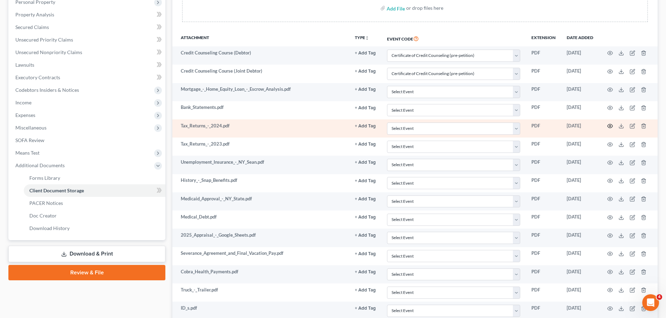
click at [611, 127] on circle "button" at bounding box center [609, 125] width 1 height 1
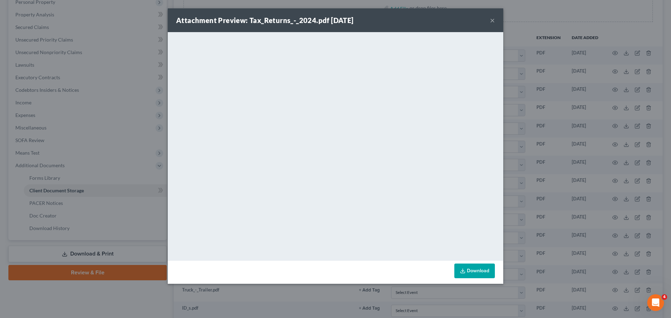
click at [491, 18] on button "×" at bounding box center [492, 20] width 5 height 8
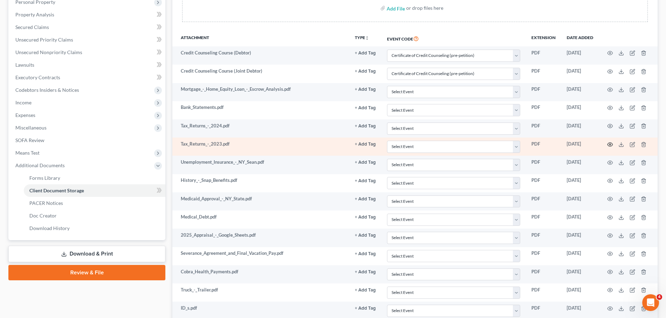
click at [612, 143] on icon "button" at bounding box center [610, 145] width 6 height 6
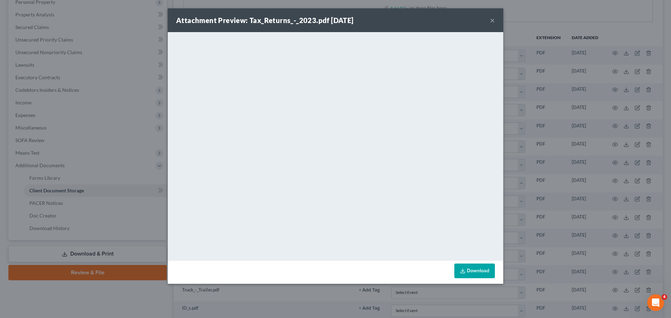
click at [494, 20] on button "×" at bounding box center [492, 20] width 5 height 8
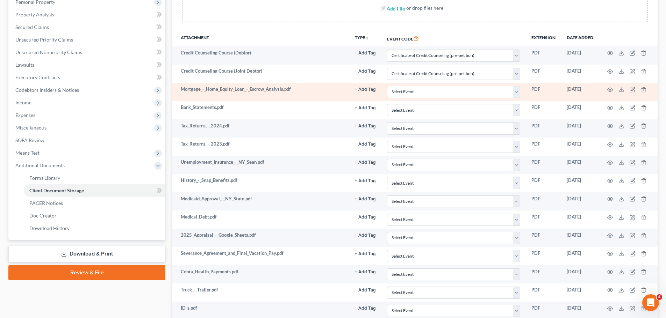
click at [603, 89] on td at bounding box center [628, 92] width 59 height 18
click at [610, 89] on icon "button" at bounding box center [610, 90] width 6 height 6
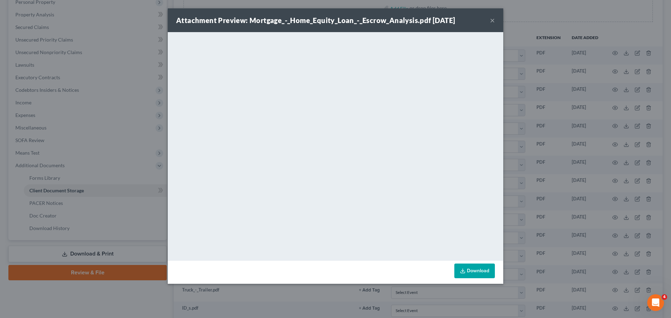
click at [493, 20] on button "×" at bounding box center [492, 20] width 5 height 8
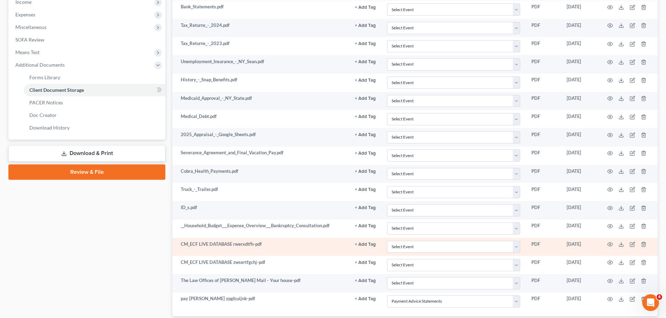
scroll to position [245, 0]
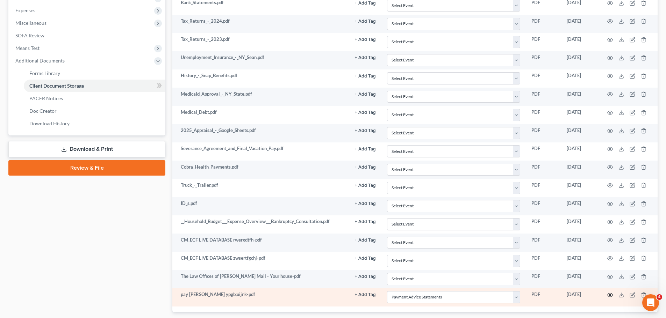
click at [609, 295] on icon "button" at bounding box center [610, 296] width 6 height 6
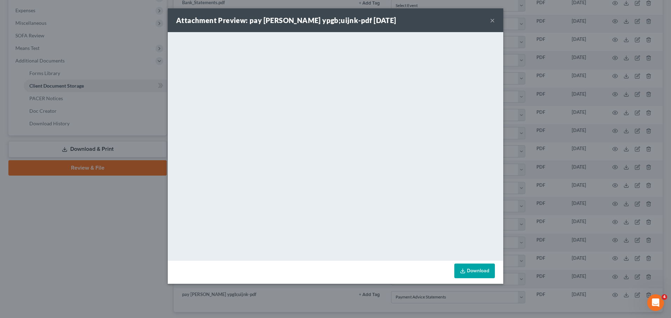
click at [493, 19] on button "×" at bounding box center [492, 20] width 5 height 8
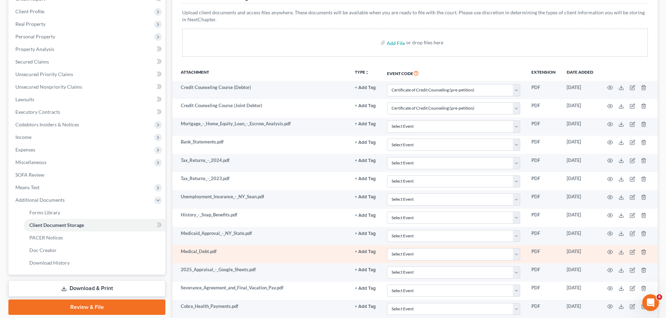
scroll to position [105, 0]
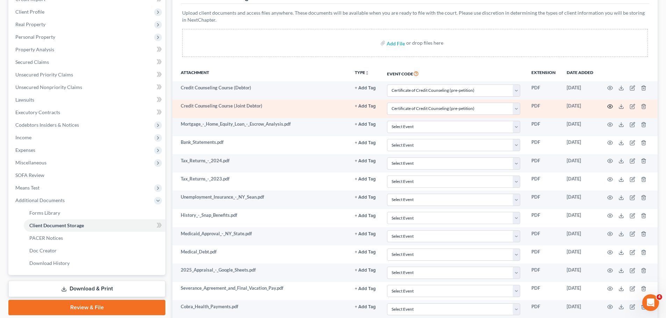
click at [612, 106] on icon "button" at bounding box center [610, 107] width 6 height 6
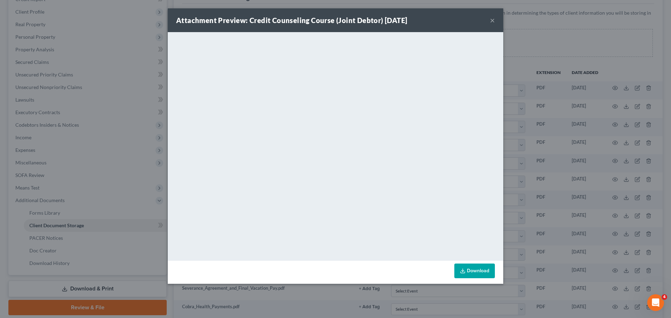
click at [491, 20] on button "×" at bounding box center [492, 20] width 5 height 8
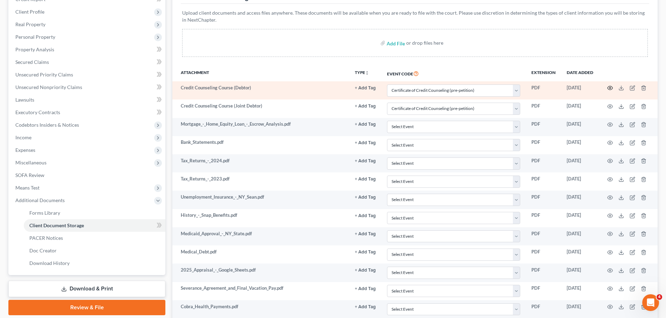
click at [609, 88] on icon "button" at bounding box center [610, 88] width 6 height 6
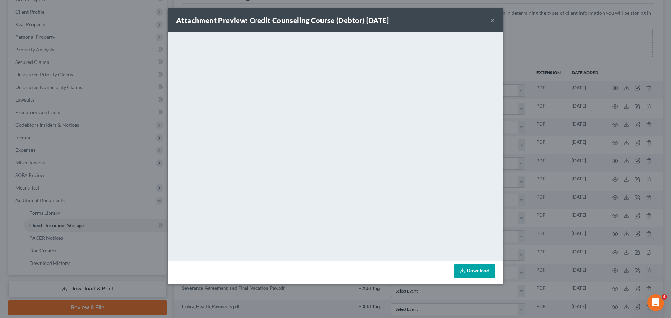
click at [491, 19] on button "×" at bounding box center [492, 20] width 5 height 8
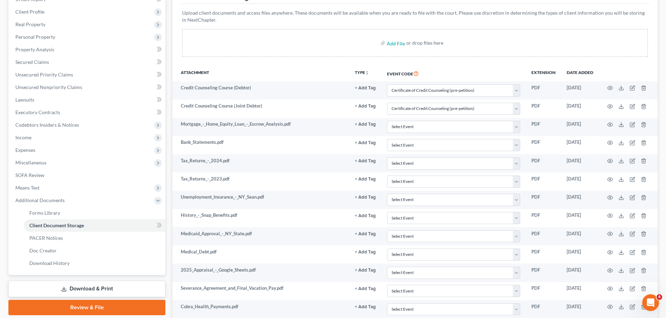
click at [86, 307] on link "Review & File" at bounding box center [86, 307] width 157 height 15
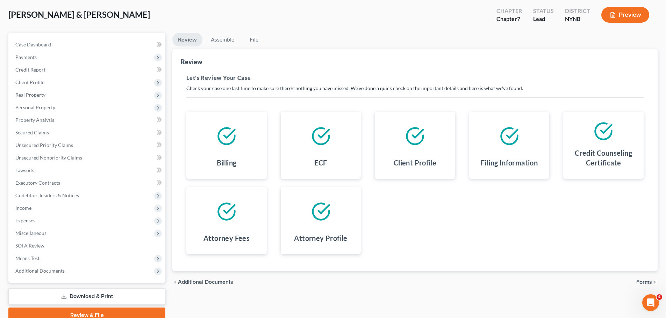
scroll to position [66, 0]
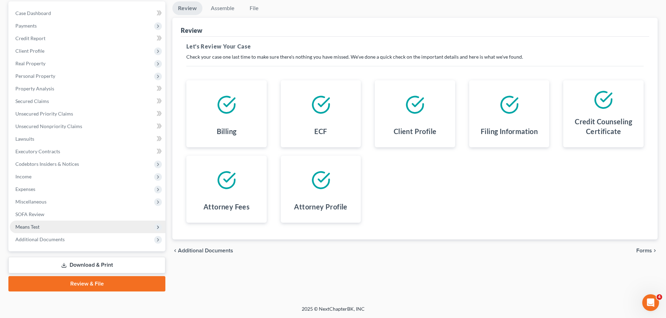
click at [35, 226] on span "Means Test" at bounding box center [27, 227] width 24 height 6
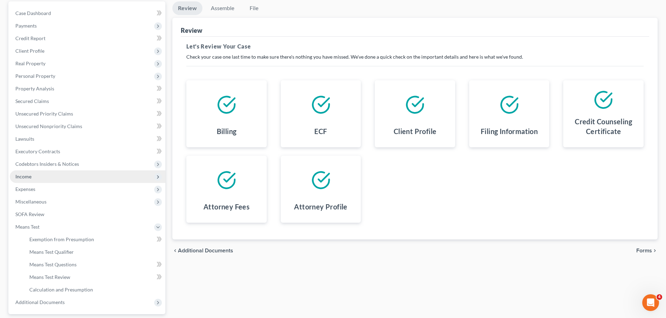
click at [33, 175] on span "Income" at bounding box center [88, 177] width 156 height 13
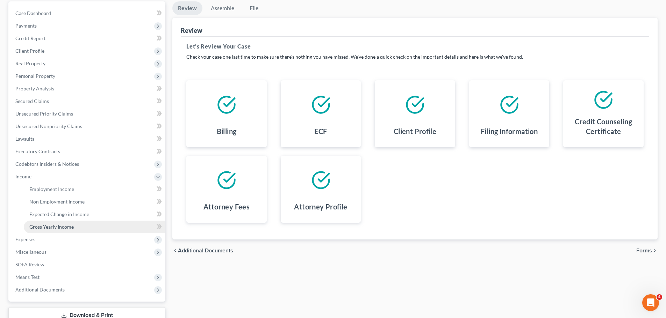
click at [40, 229] on span "Gross Yearly Income" at bounding box center [51, 227] width 44 height 6
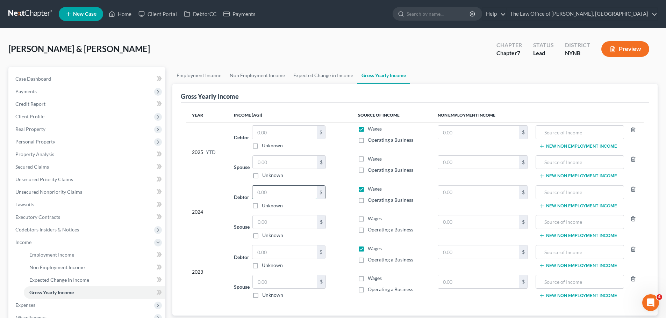
click at [265, 196] on input "text" at bounding box center [284, 192] width 64 height 13
type input "0"
click at [263, 133] on input "text" at bounding box center [284, 132] width 64 height 13
type input "0"
click at [265, 168] on input "text" at bounding box center [285, 162] width 64 height 13
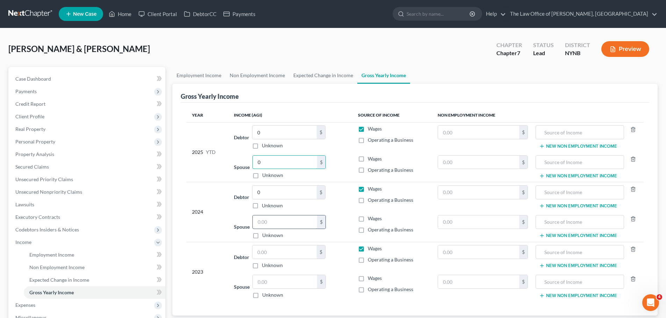
type input "0"
click at [263, 225] on input "text" at bounding box center [285, 222] width 64 height 13
type input "0"
click at [274, 256] on input "text" at bounding box center [284, 252] width 64 height 13
type input "0"
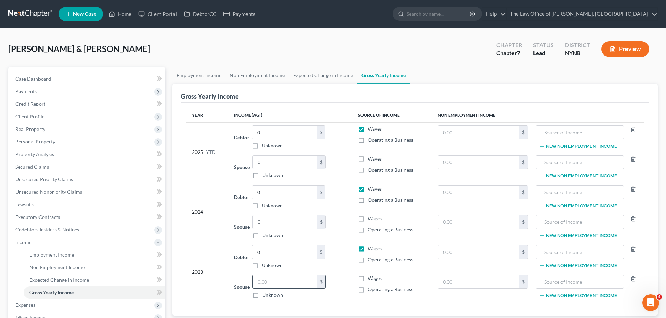
click at [270, 284] on input "text" at bounding box center [285, 281] width 64 height 13
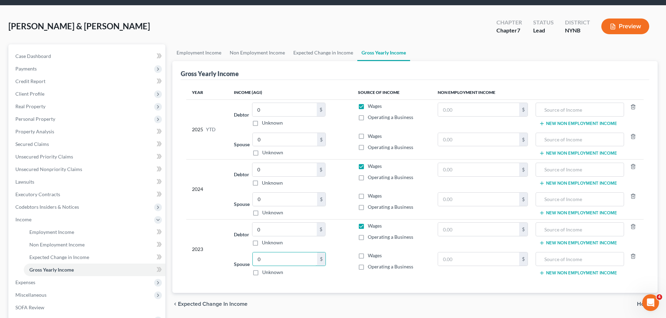
scroll to position [105, 0]
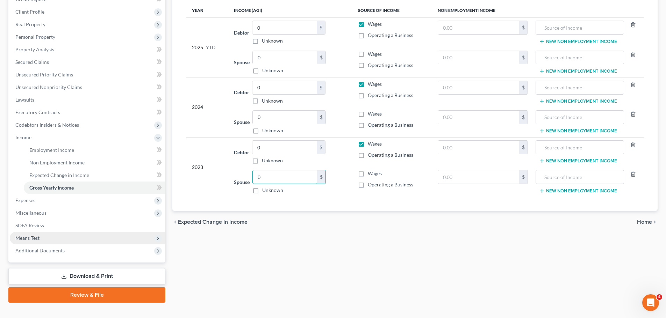
type input "0"
click at [48, 242] on span "Means Test" at bounding box center [88, 238] width 156 height 13
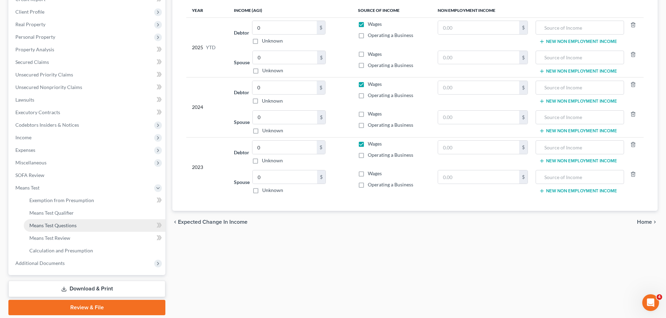
click at [63, 230] on link "Means Test Questions" at bounding box center [95, 226] width 142 height 13
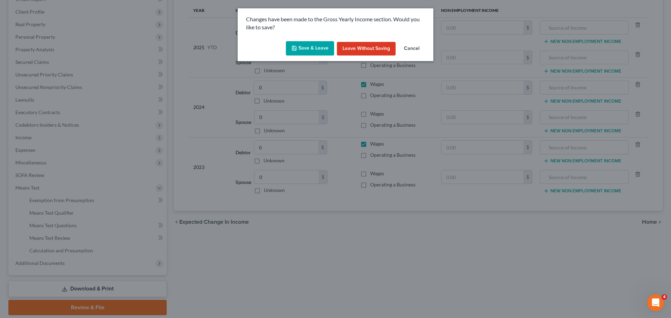
click at [318, 46] on button "Save & Leave" at bounding box center [310, 48] width 48 height 15
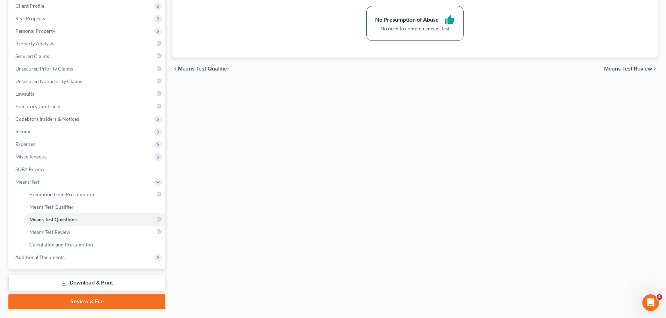
scroll to position [129, 0]
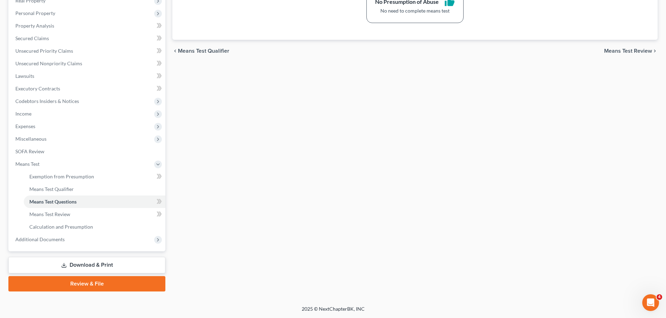
click at [95, 284] on link "Review & File" at bounding box center [86, 283] width 157 height 15
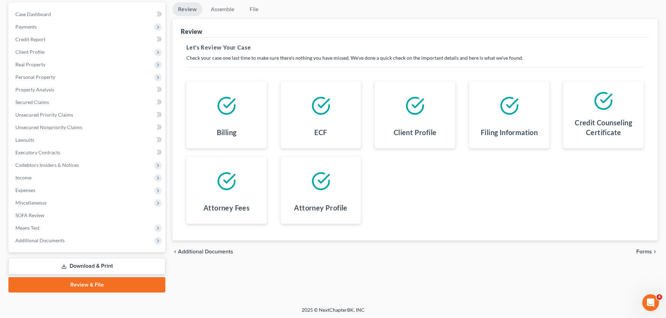
scroll to position [66, 0]
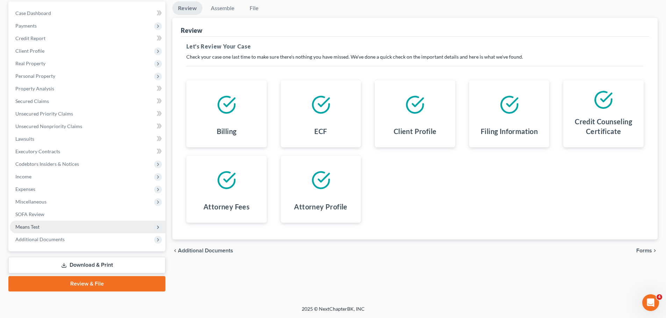
click at [42, 228] on span "Means Test" at bounding box center [88, 227] width 156 height 13
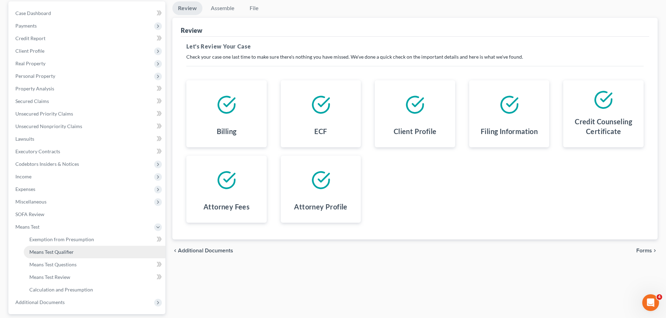
click at [57, 252] on span "Means Test Qualifier" at bounding box center [51, 252] width 44 height 6
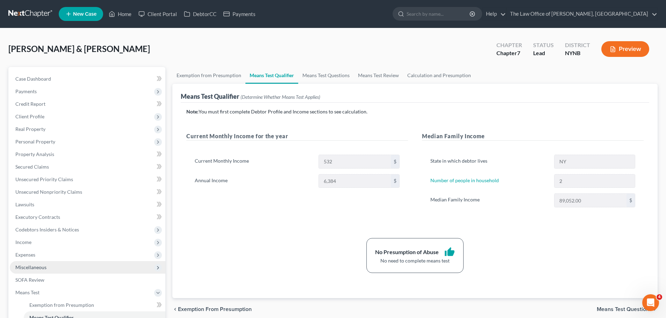
click at [36, 272] on span "Miscellaneous" at bounding box center [88, 267] width 156 height 13
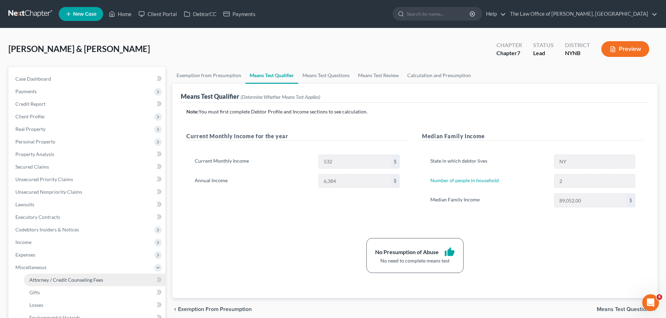
click at [41, 276] on link "Attorney / Credit Counseling Fees" at bounding box center [95, 280] width 142 height 13
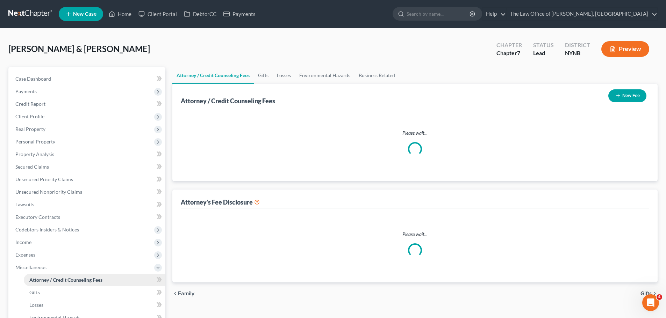
select select "1"
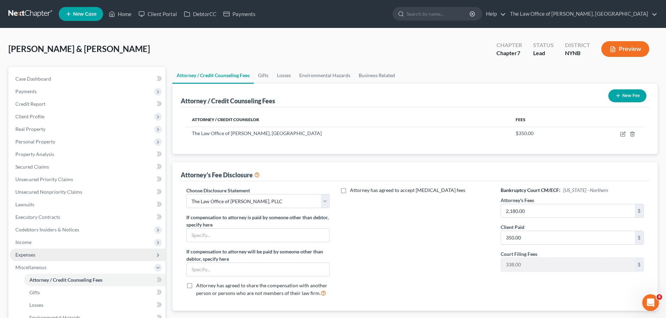
click at [26, 257] on span "Expenses" at bounding box center [25, 255] width 20 height 6
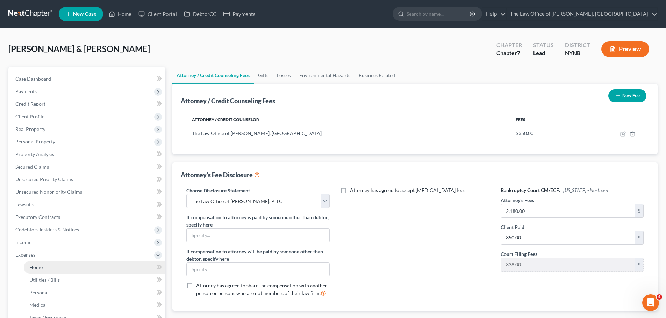
click at [28, 270] on link "Home" at bounding box center [95, 267] width 142 height 13
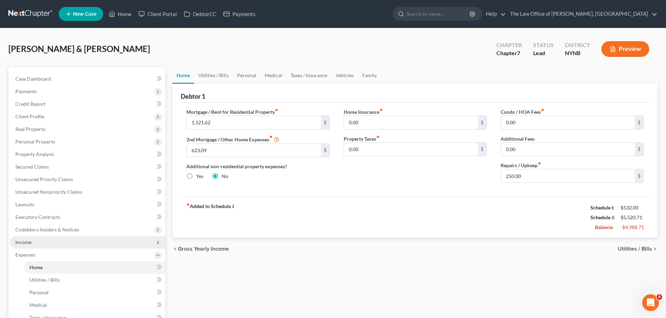
click at [36, 247] on span "Income" at bounding box center [88, 242] width 156 height 13
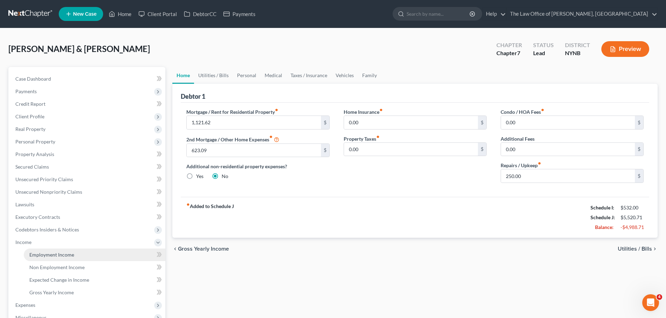
click at [37, 254] on span "Employment Income" at bounding box center [51, 255] width 45 height 6
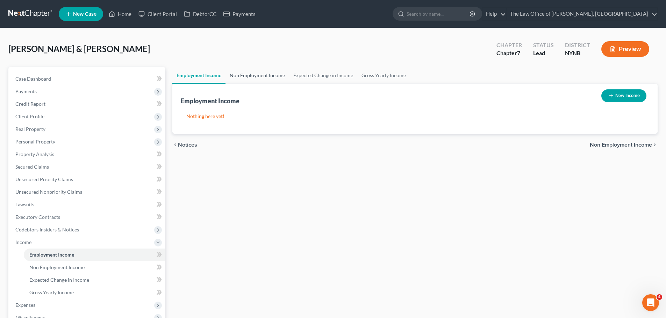
click at [267, 80] on link "Non Employment Income" at bounding box center [257, 75] width 64 height 17
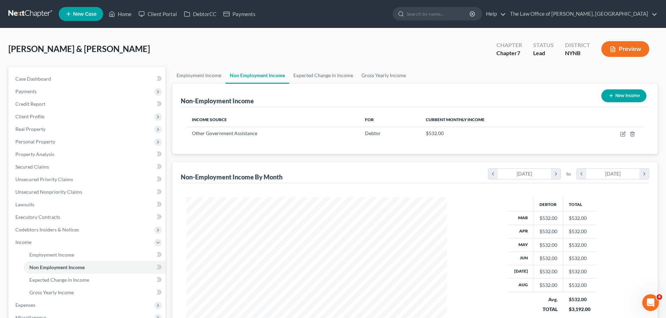
scroll to position [130, 275]
click at [43, 203] on link "Lawsuits" at bounding box center [88, 205] width 156 height 13
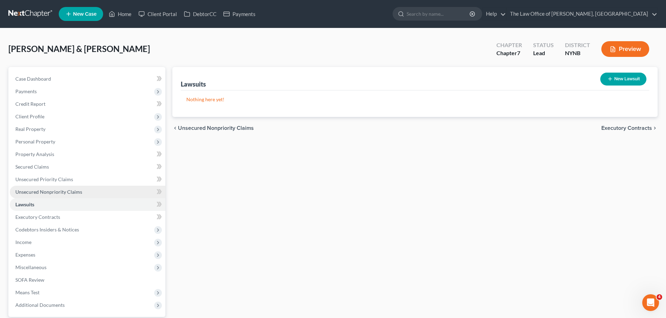
click at [54, 194] on span "Unsecured Nonpriority Claims" at bounding box center [48, 192] width 67 height 6
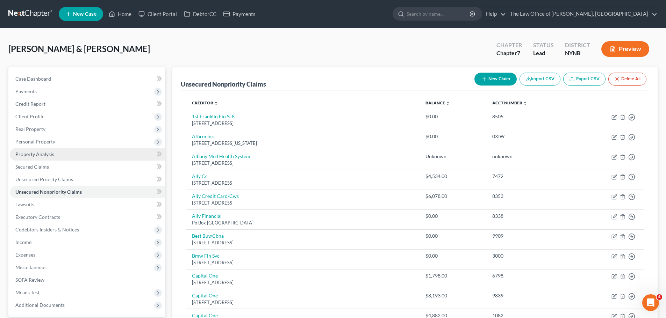
click at [48, 156] on span "Property Analysis" at bounding box center [34, 154] width 39 height 6
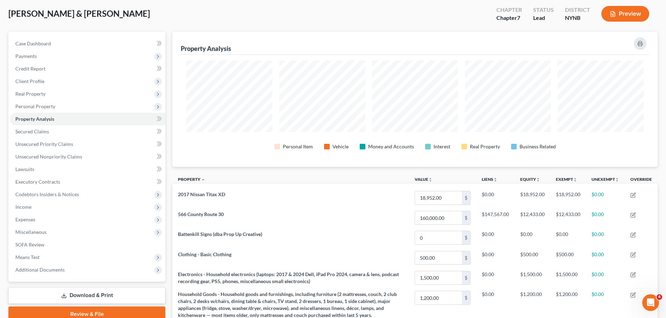
scroll to position [35, 0]
click at [43, 105] on span "Personal Property" at bounding box center [35, 107] width 40 height 6
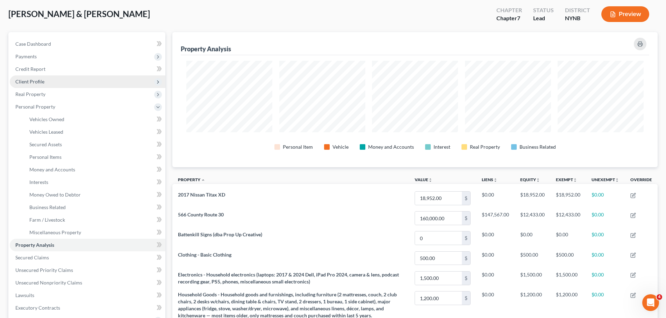
click at [38, 78] on span "Client Profile" at bounding box center [88, 82] width 156 height 13
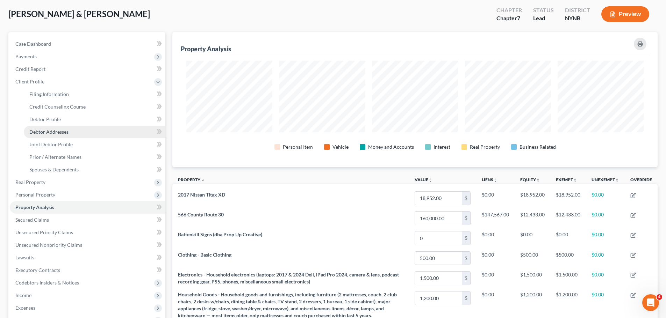
click at [50, 134] on span "Debtor Addresses" at bounding box center [48, 132] width 39 height 6
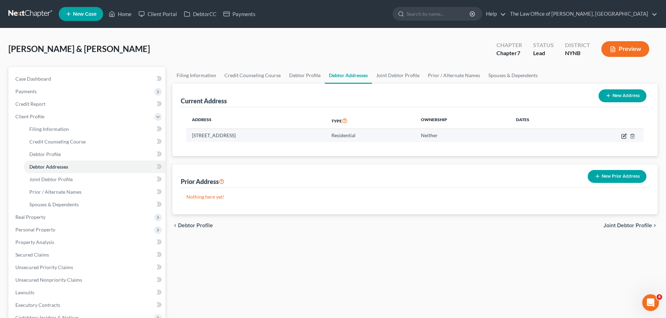
click at [623, 137] on icon "button" at bounding box center [624, 137] width 6 height 6
select select "35"
select select "57"
select select "0"
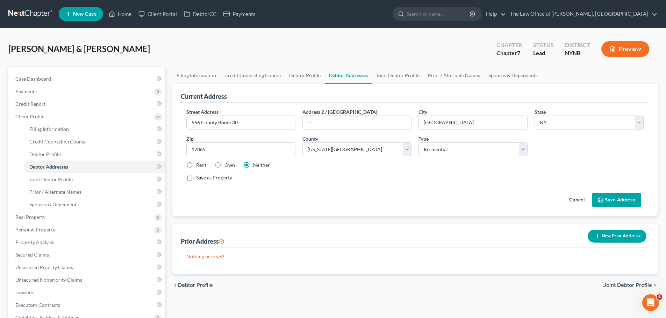
click at [224, 164] on label "Own" at bounding box center [229, 165] width 10 height 7
click at [227, 164] on input "Own" at bounding box center [229, 164] width 5 height 5
radio input "true"
click at [623, 201] on button "Save Address" at bounding box center [616, 200] width 49 height 15
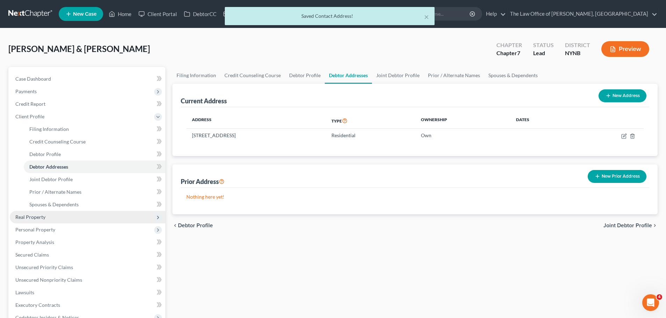
click at [49, 216] on span "Real Property" at bounding box center [88, 217] width 156 height 13
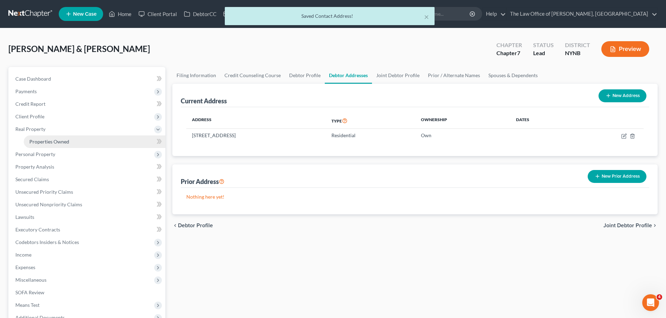
click at [68, 137] on link "Properties Owned" at bounding box center [95, 142] width 142 height 13
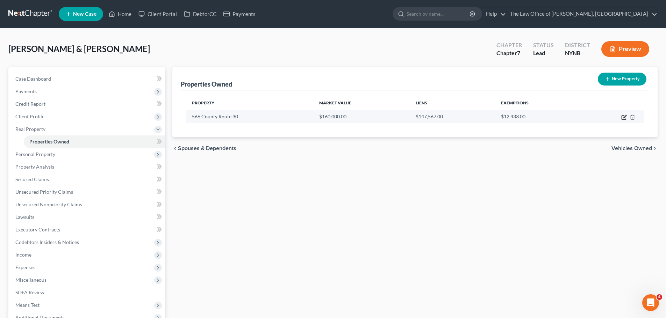
click at [624, 117] on icon "button" at bounding box center [624, 118] width 6 height 6
select select "35"
select select "57"
select select "2"
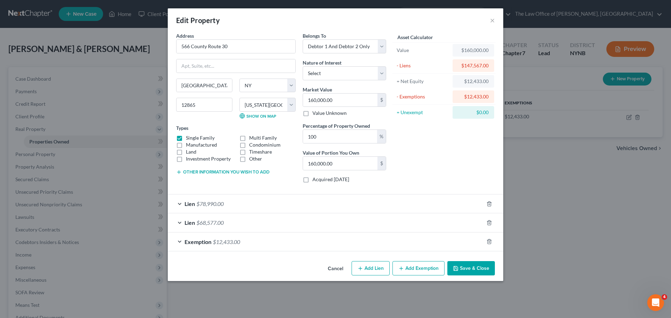
click at [479, 273] on button "Save & Close" at bounding box center [471, 268] width 48 height 15
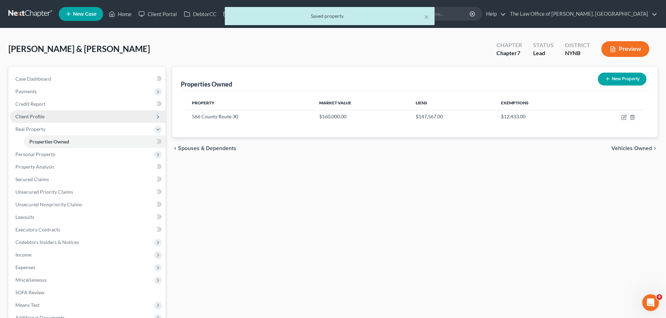
click at [36, 115] on span "Client Profile" at bounding box center [29, 117] width 29 height 6
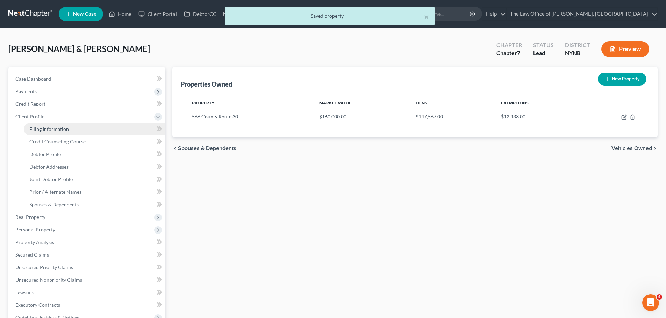
click at [45, 129] on span "Filing Information" at bounding box center [48, 129] width 39 height 6
select select "1"
select select "0"
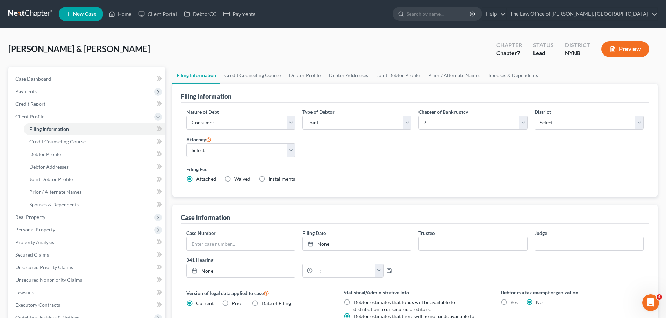
click at [627, 44] on button "Preview" at bounding box center [625, 49] width 48 height 16
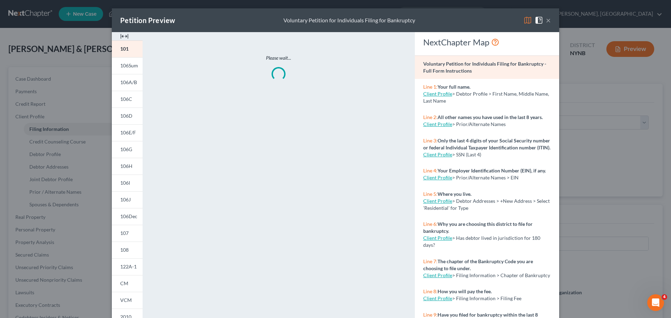
click at [123, 35] on img at bounding box center [124, 36] width 8 height 8
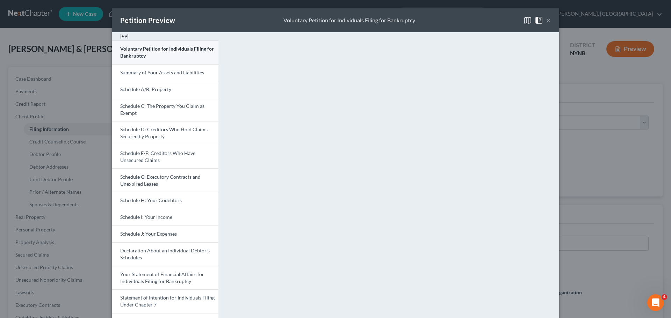
click at [172, 53] on link "Voluntary Petition for Individuals Filing for Bankruptcy" at bounding box center [165, 53] width 107 height 24
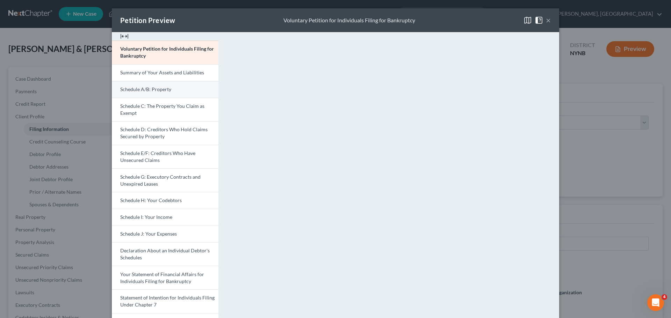
click at [152, 90] on span "Schedule A/B: Property" at bounding box center [145, 89] width 51 height 6
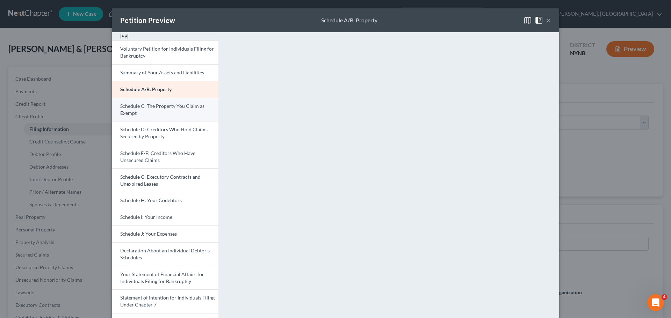
click at [138, 111] on link "Schedule C: The Property You Claim as Exempt" at bounding box center [165, 110] width 107 height 24
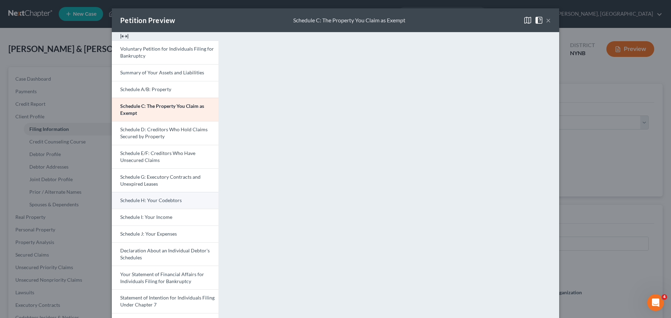
drag, startPoint x: 151, startPoint y: 213, endPoint x: 151, endPoint y: 208, distance: 4.9
click at [151, 213] on link "Schedule I: Your Income" at bounding box center [165, 217] width 107 height 17
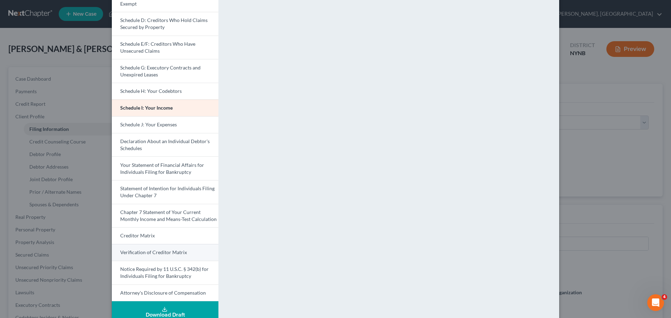
scroll to position [122, 0]
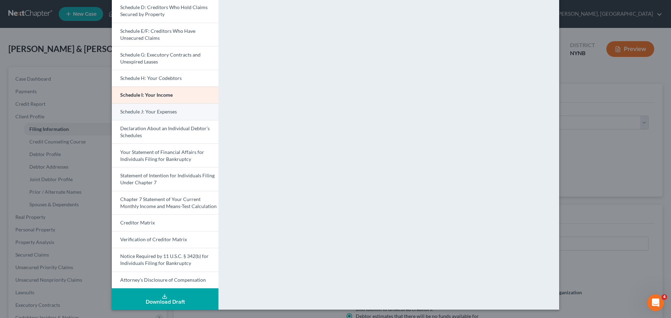
click at [158, 114] on span "Schedule J: Your Expenses" at bounding box center [148, 112] width 57 height 6
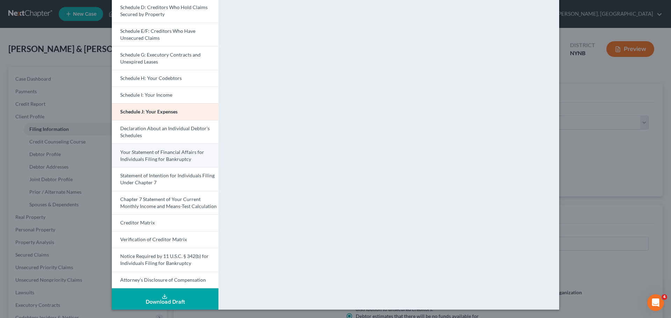
click at [151, 156] on span "Your Statement of Financial Affairs for Individuals Filing for Bankruptcy" at bounding box center [162, 155] width 84 height 13
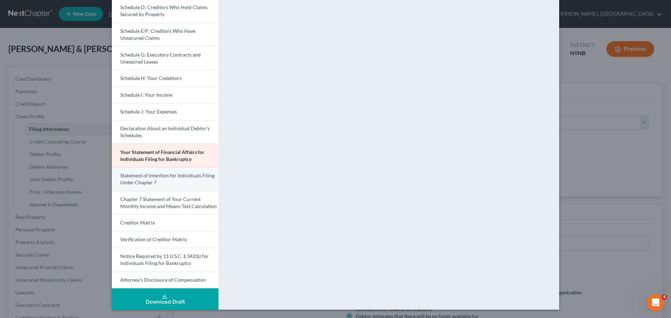
click at [138, 181] on span "Statement of Intention for Individuals Filing Under Chapter 7" at bounding box center [167, 179] width 94 height 13
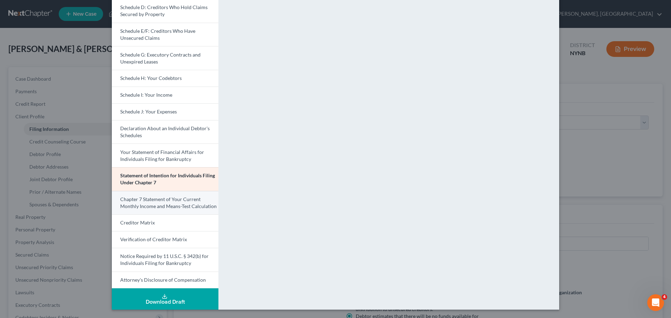
click at [144, 197] on span "Chapter 7 Statement of Your Current Monthly Income and Means-Test Calculation" at bounding box center [168, 202] width 96 height 13
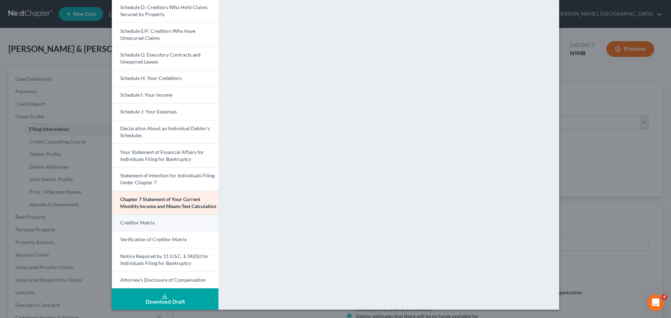
click at [142, 227] on link "Creditor Matrix" at bounding box center [165, 223] width 107 height 17
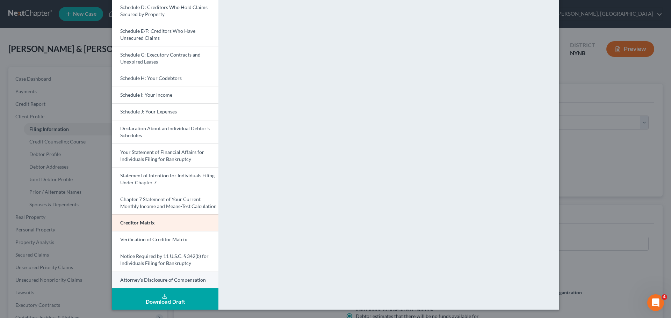
click at [174, 276] on link "Attorney's Disclosure of Compensation" at bounding box center [165, 280] width 107 height 17
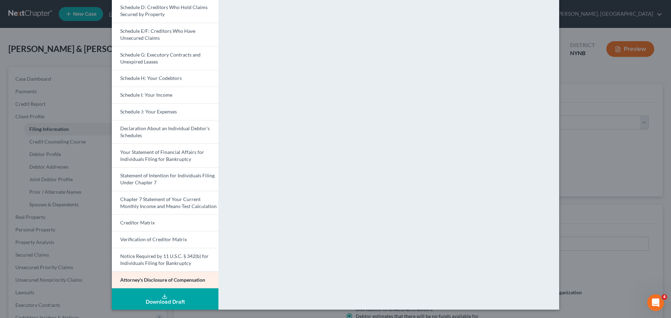
click at [575, 140] on div "Petition Preview Attorney's Disclosure of Compensation × Voluntary Petition for…" at bounding box center [335, 159] width 671 height 318
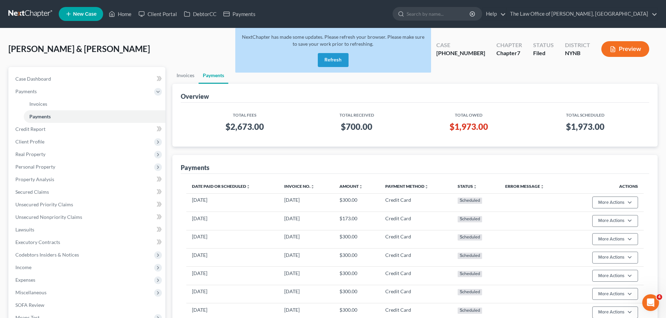
click at [331, 58] on button "Refresh" at bounding box center [333, 60] width 31 height 14
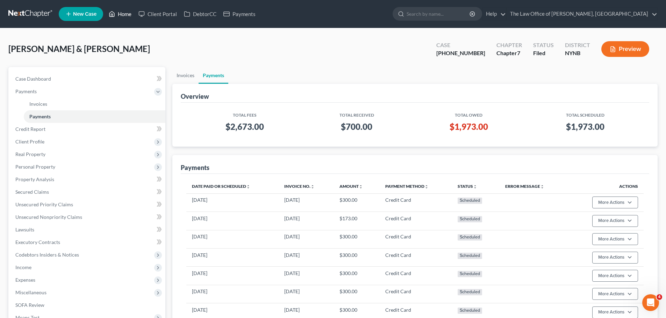
click at [123, 13] on link "Home" at bounding box center [120, 14] width 30 height 13
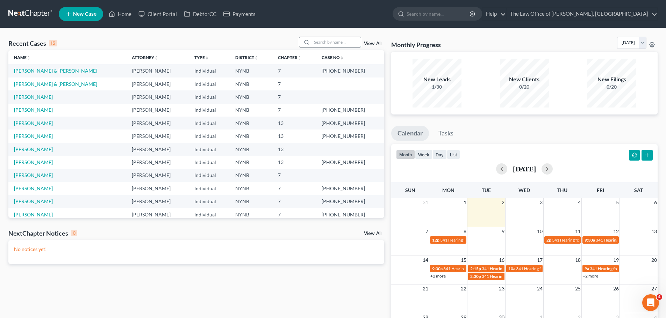
click at [326, 44] on input "search" at bounding box center [336, 42] width 49 height 10
click at [116, 15] on link "Home" at bounding box center [120, 14] width 30 height 13
click at [49, 82] on link "[PERSON_NAME] & [PERSON_NAME]" at bounding box center [55, 84] width 83 height 6
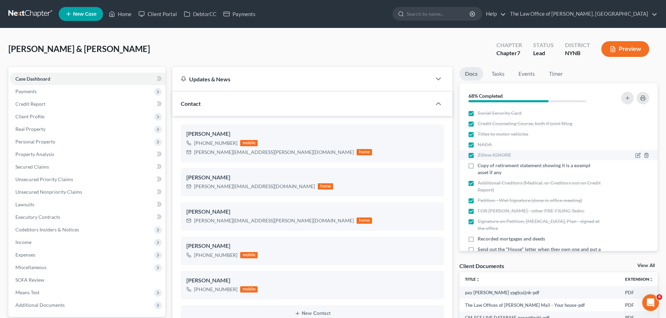
scroll to position [331, 0]
click at [495, 74] on link "Tasks" at bounding box center [498, 74] width 24 height 14
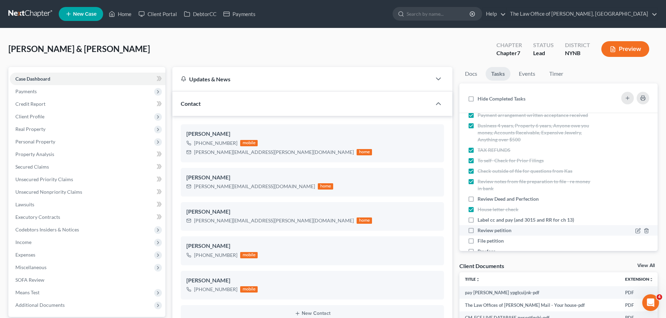
scroll to position [105, 0]
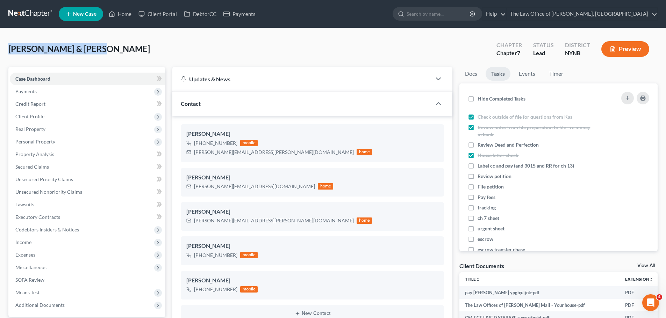
drag, startPoint x: 101, startPoint y: 47, endPoint x: 7, endPoint y: 43, distance: 94.5
copy span "[PERSON_NAME] & [PERSON_NAME]"
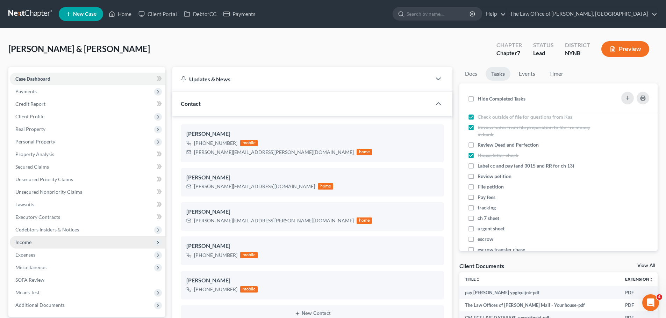
click at [24, 246] on span "Income" at bounding box center [88, 242] width 156 height 13
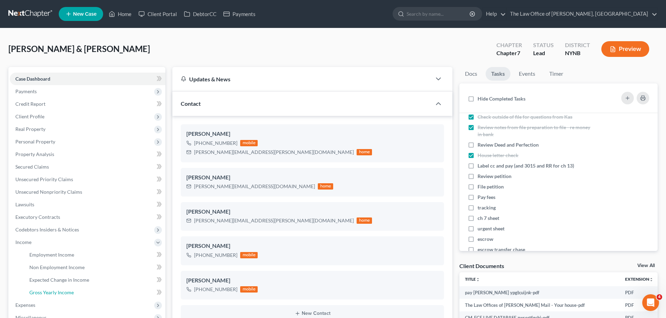
drag, startPoint x: 44, startPoint y: 293, endPoint x: 434, endPoint y: 282, distance: 390.3
click at [44, 294] on span "Gross Yearly Income" at bounding box center [51, 293] width 44 height 6
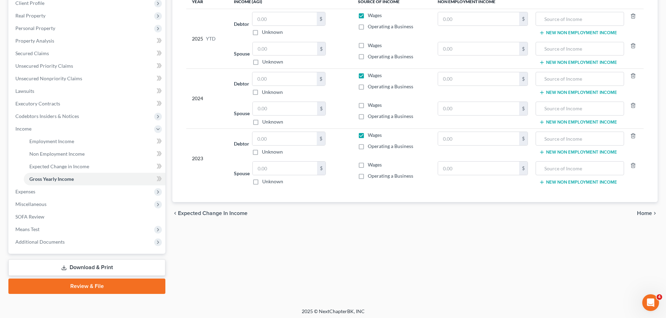
scroll to position [116, 0]
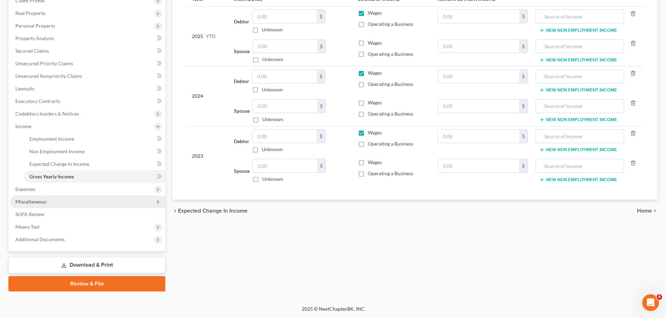
click at [34, 201] on span "Miscellaneous" at bounding box center [30, 202] width 31 height 6
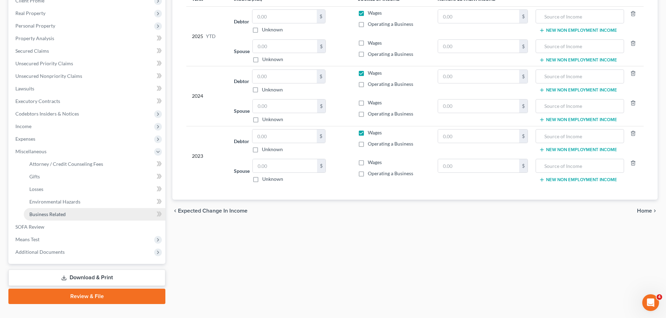
click at [51, 215] on span "Business Related" at bounding box center [47, 214] width 36 height 6
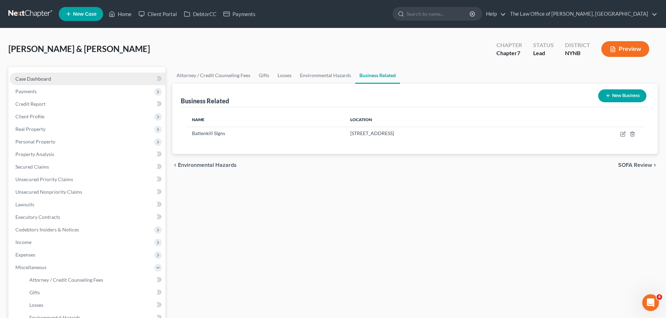
click at [36, 78] on span "Case Dashboard" at bounding box center [33, 79] width 36 height 6
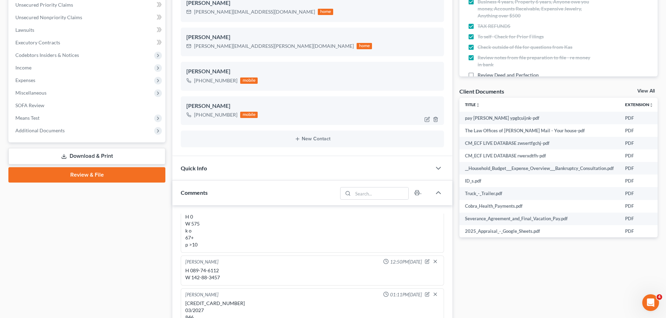
scroll to position [331, 0]
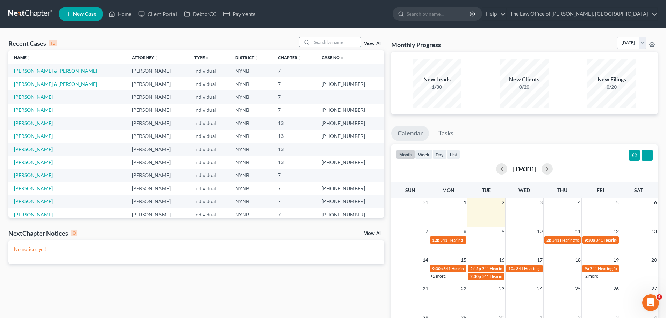
click at [333, 45] on input "search" at bounding box center [336, 42] width 49 height 10
type input "gibson"
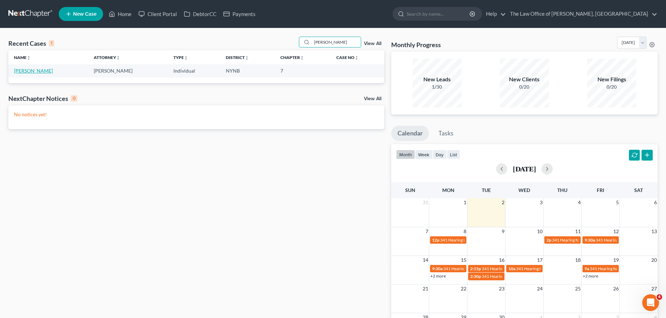
click at [28, 71] on link "Gibson, Jason" at bounding box center [33, 71] width 39 height 6
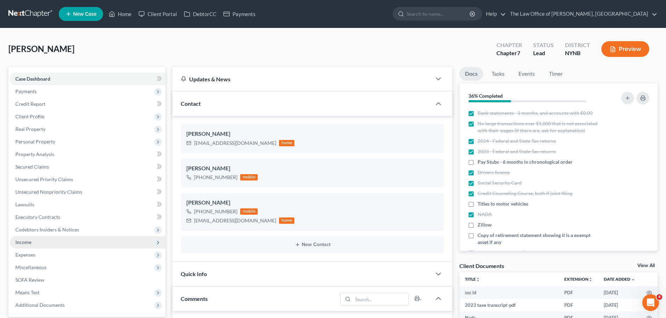
click at [27, 244] on span "Income" at bounding box center [23, 242] width 16 height 6
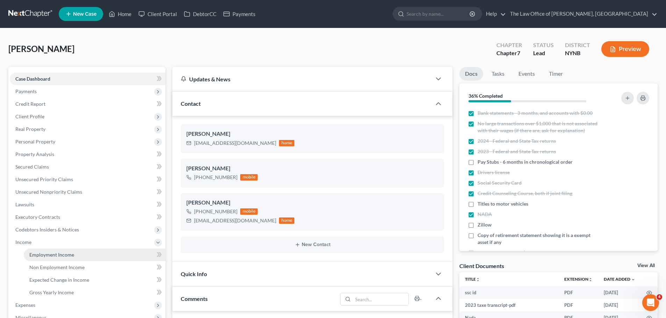
click at [40, 252] on span "Employment Income" at bounding box center [51, 255] width 45 height 6
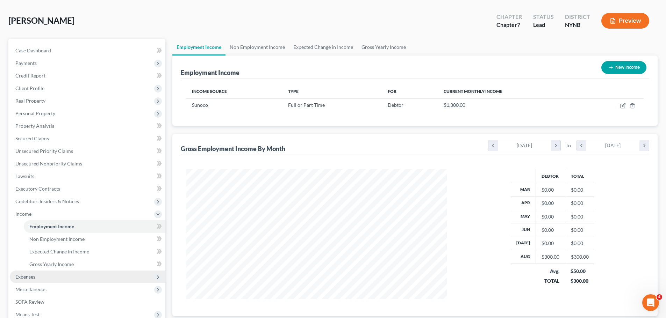
scroll to position [116, 0]
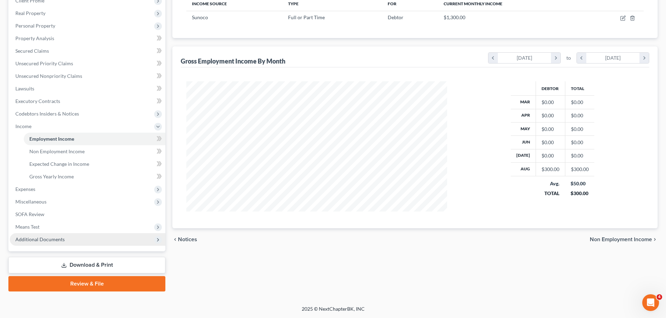
click at [49, 243] on span "Additional Documents" at bounding box center [88, 239] width 156 height 13
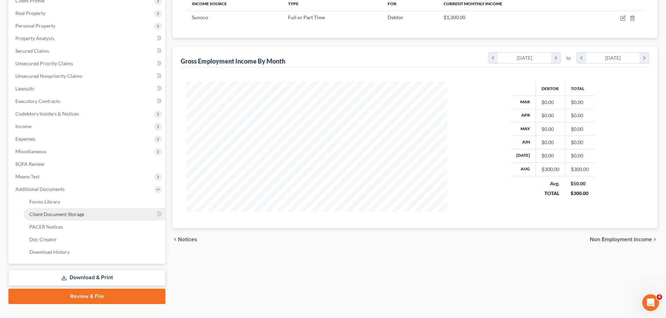
click at [55, 212] on span "Client Document Storage" at bounding box center [56, 214] width 55 height 6
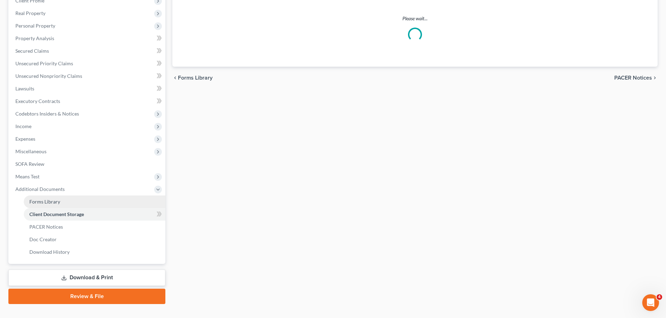
scroll to position [115, 0]
select select "1"
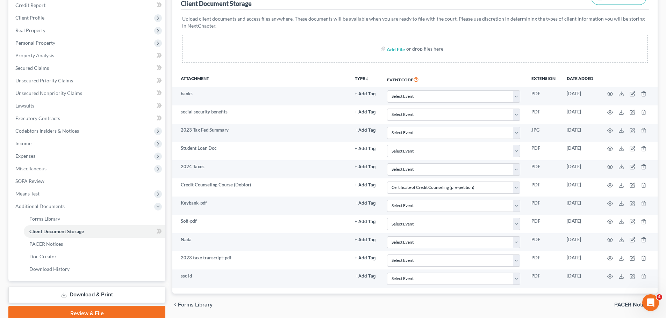
scroll to position [0, 0]
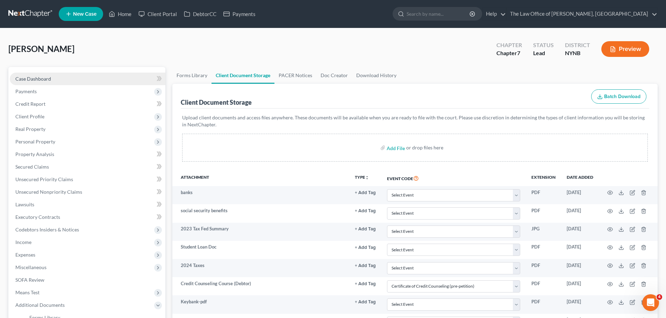
click at [20, 81] on span "Case Dashboard" at bounding box center [33, 79] width 36 height 6
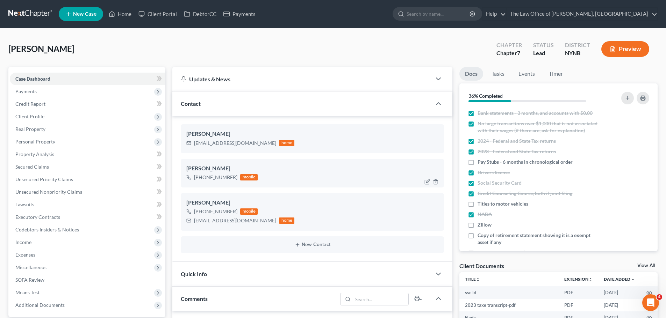
scroll to position [40, 0]
click at [217, 177] on div "+1 (518) 928-7616" at bounding box center [215, 177] width 43 height 7
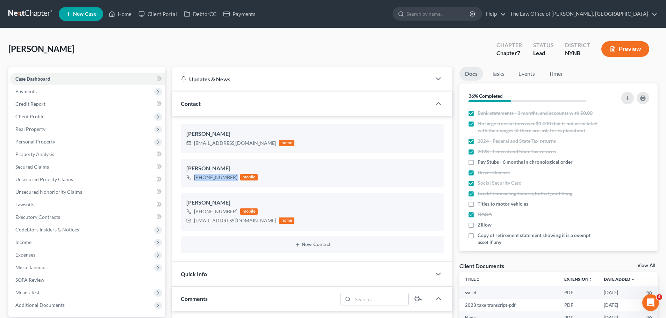
copy div "+1 (518) 928-7616"
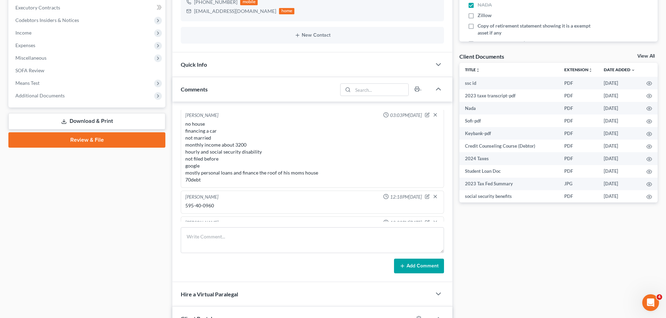
scroll to position [0, 0]
click at [63, 99] on span "Additional Documents" at bounding box center [88, 95] width 156 height 13
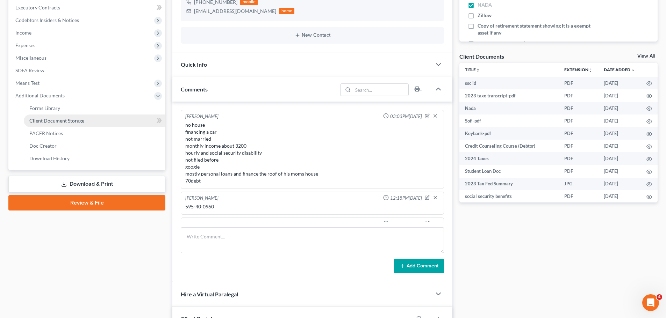
click at [64, 121] on span "Client Document Storage" at bounding box center [56, 121] width 55 height 6
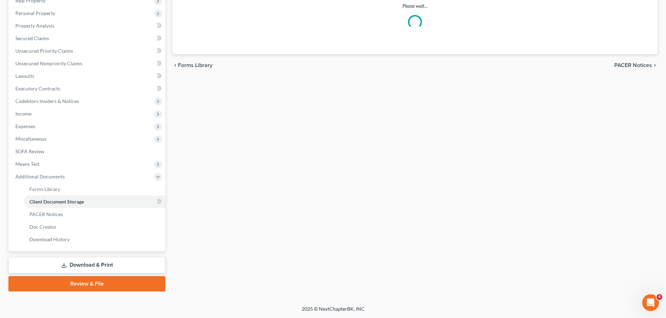
select select "1"
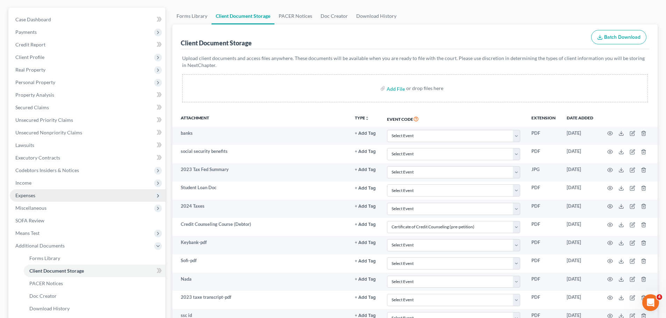
scroll to position [59, 0]
click at [26, 185] on span "Income" at bounding box center [23, 184] width 16 height 6
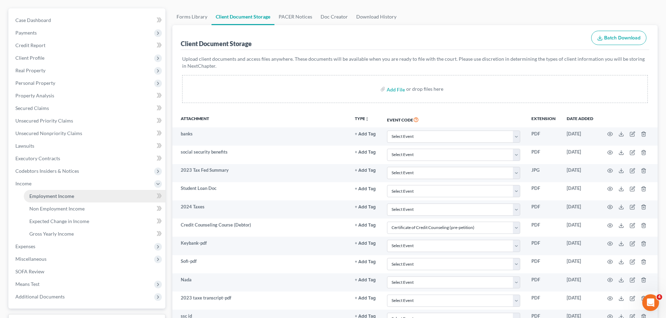
click at [34, 194] on span "Employment Income" at bounding box center [51, 196] width 45 height 6
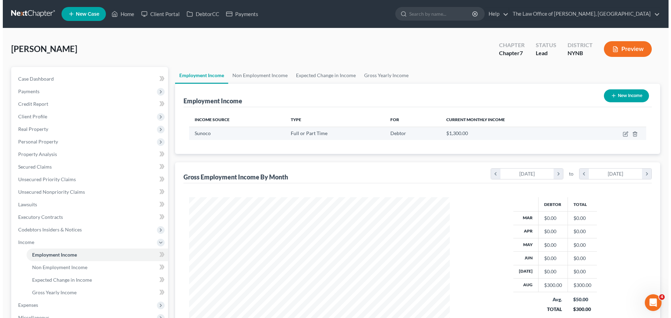
scroll to position [130, 275]
click at [624, 134] on icon "button" at bounding box center [623, 133] width 3 height 3
select select "0"
select select "35"
select select "3"
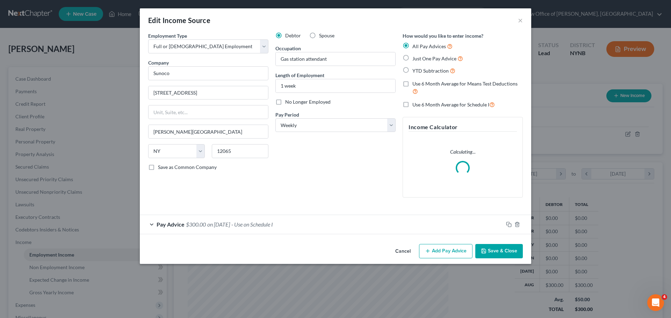
scroll to position [131, 277]
click at [321, 229] on div "Pay Advice $300.00 on 08/18/2025 - Use on Schedule I" at bounding box center [322, 224] width 364 height 19
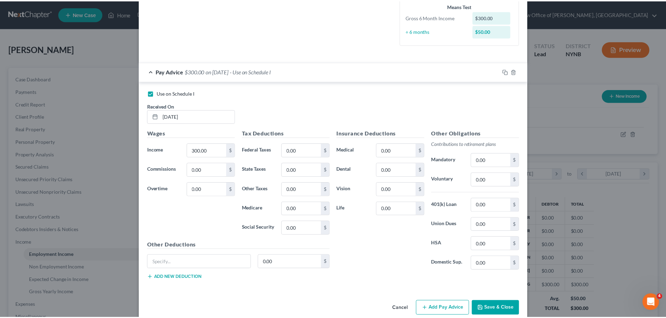
scroll to position [186, 0]
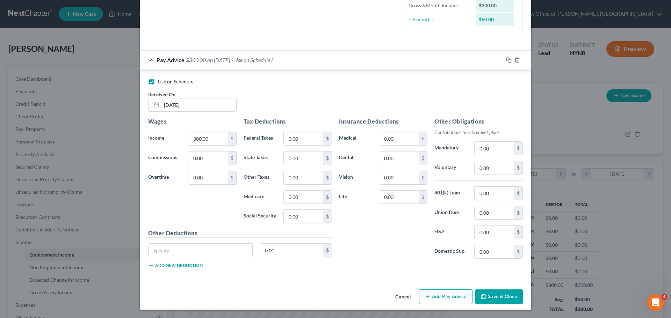
click at [500, 294] on button "Save & Close" at bounding box center [499, 297] width 48 height 15
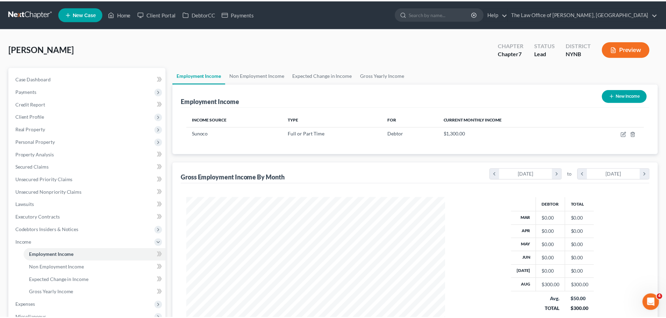
scroll to position [349419, 349275]
